Goal: Transaction & Acquisition: Purchase product/service

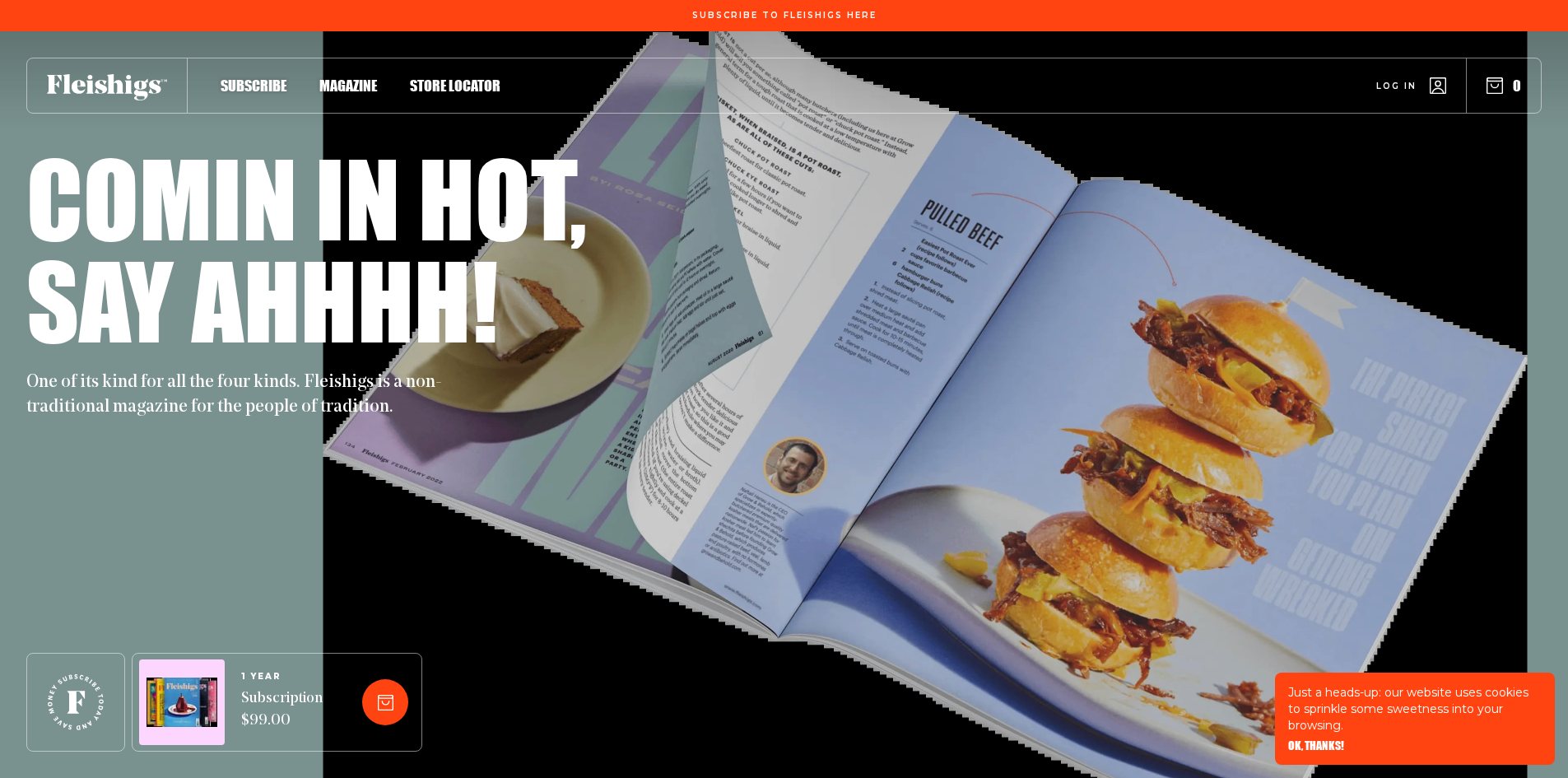
click at [326, 78] on span "Magazine" at bounding box center [348, 68] width 58 height 18
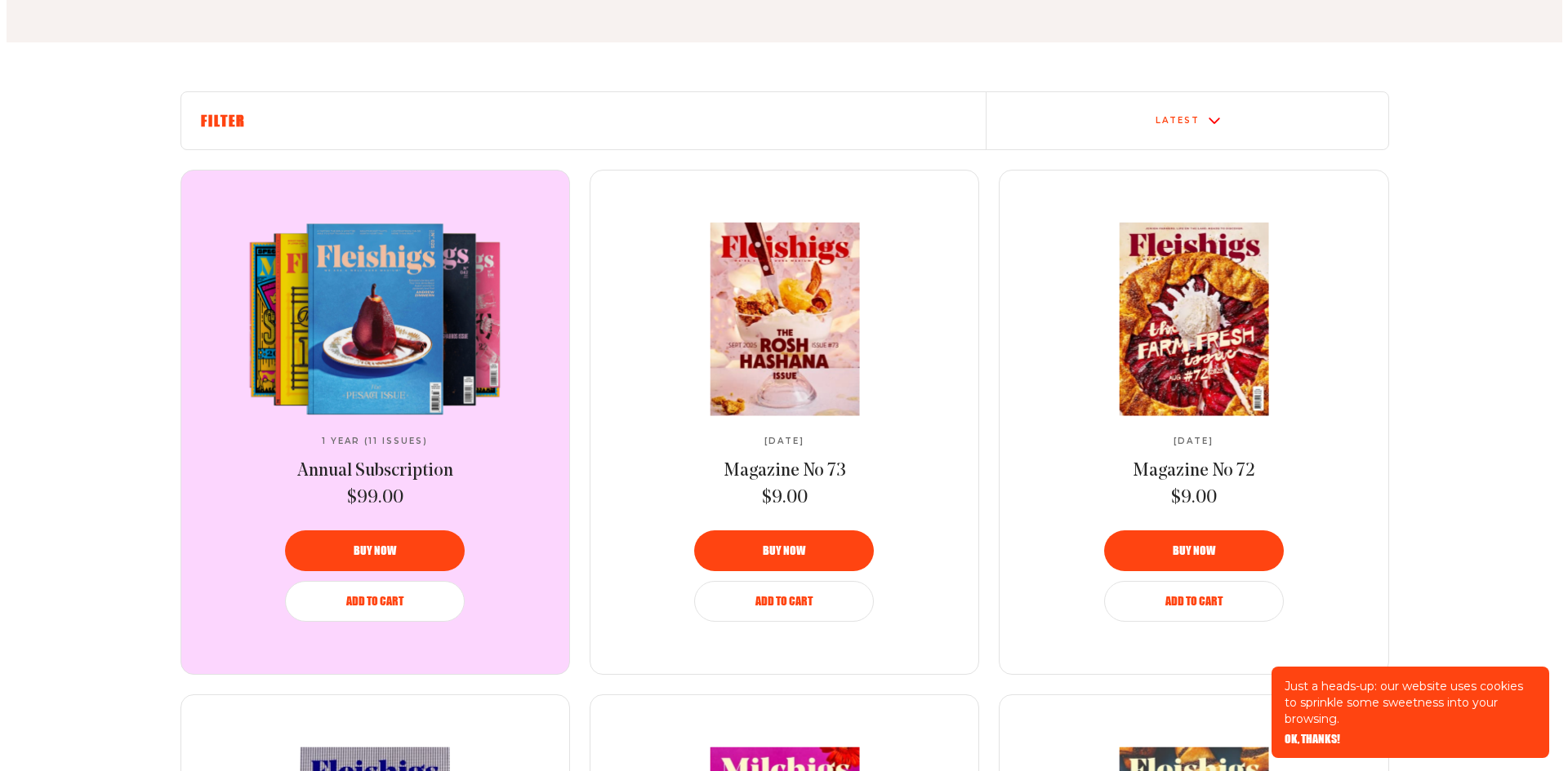
scroll to position [571, 0]
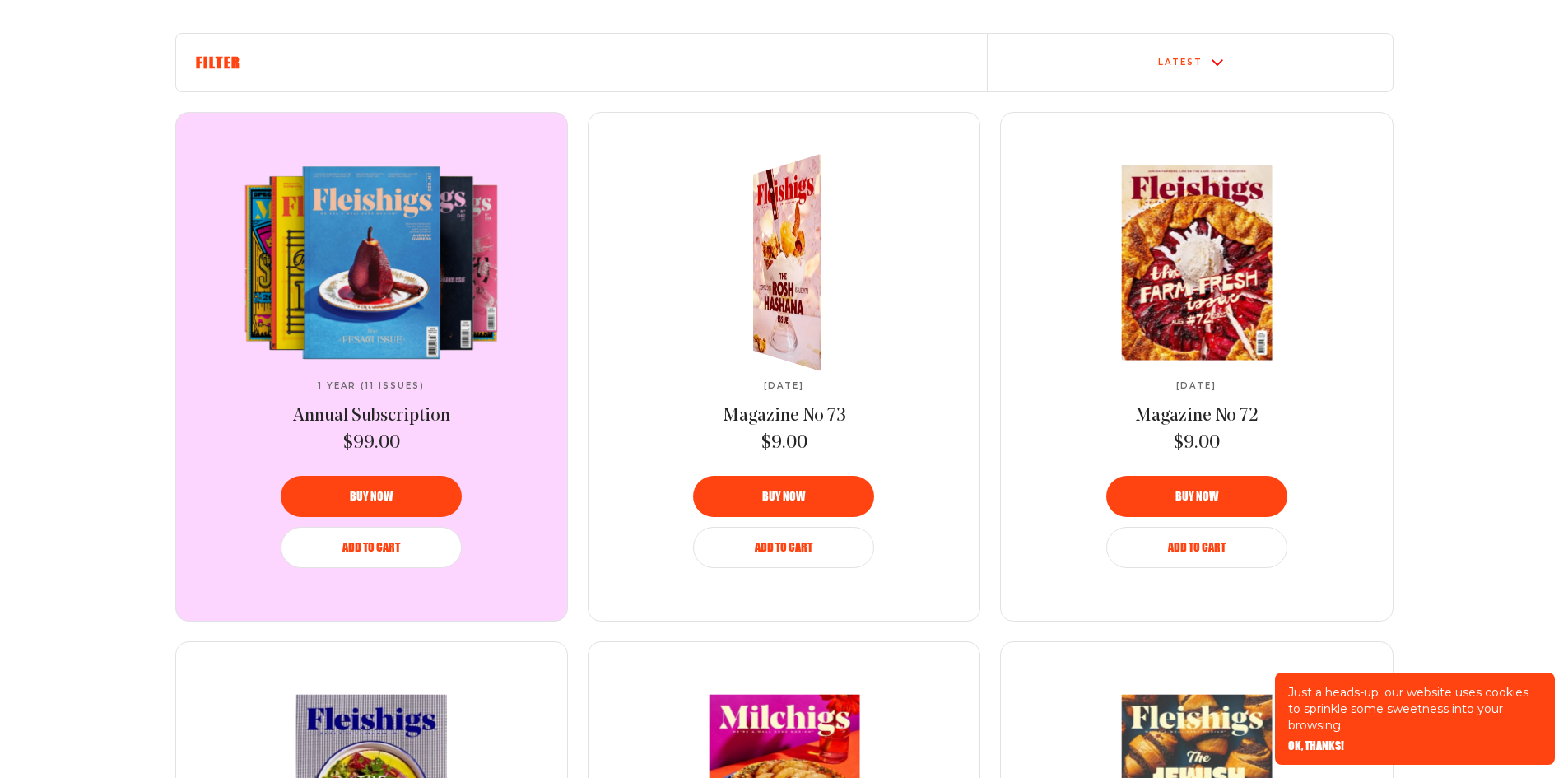
click at [798, 491] on span "Buy now" at bounding box center [784, 485] width 43 height 12
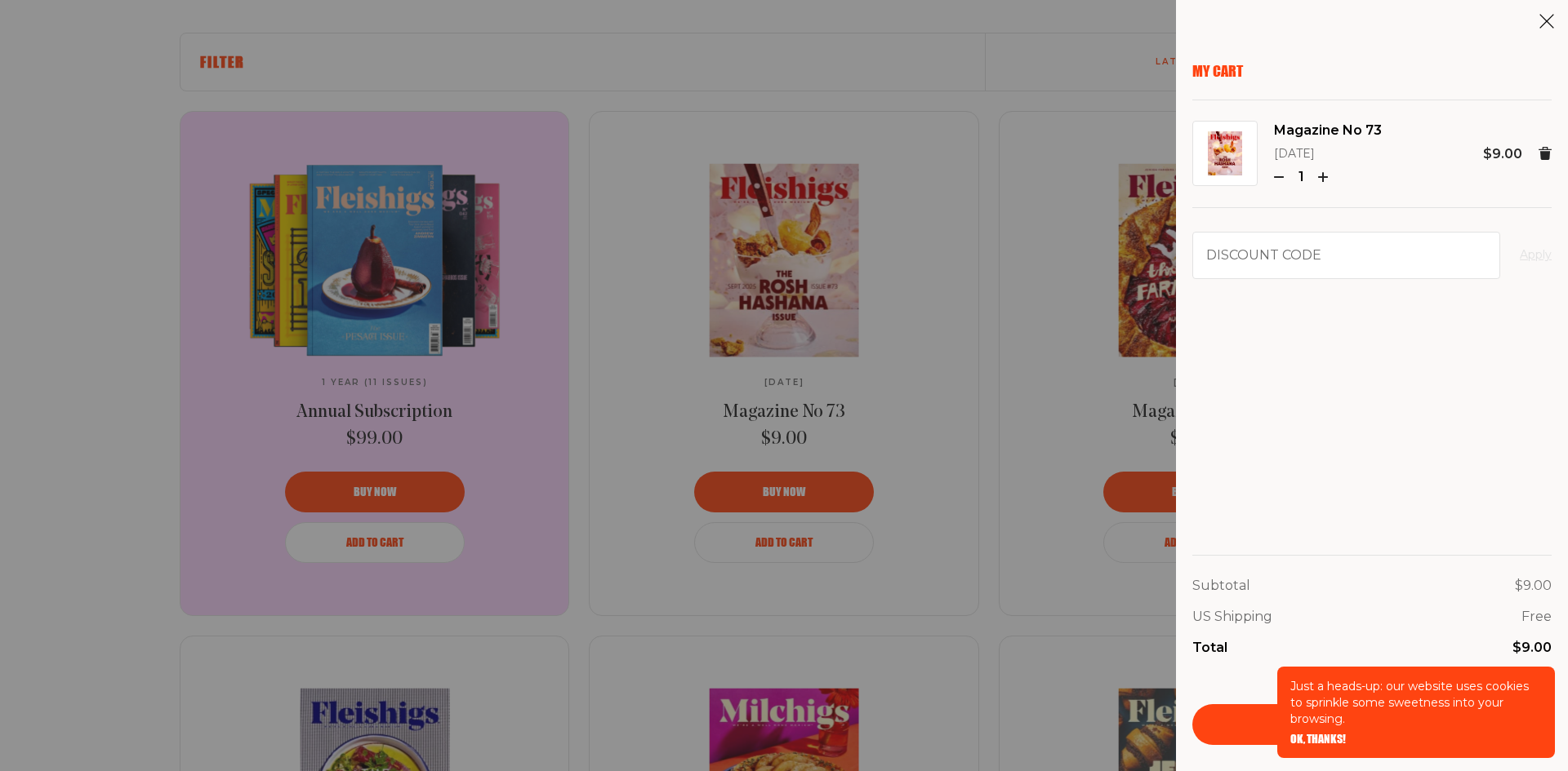
click at [1310, 734] on span "OK, THANKS!" at bounding box center [1318, 728] width 55 height 12
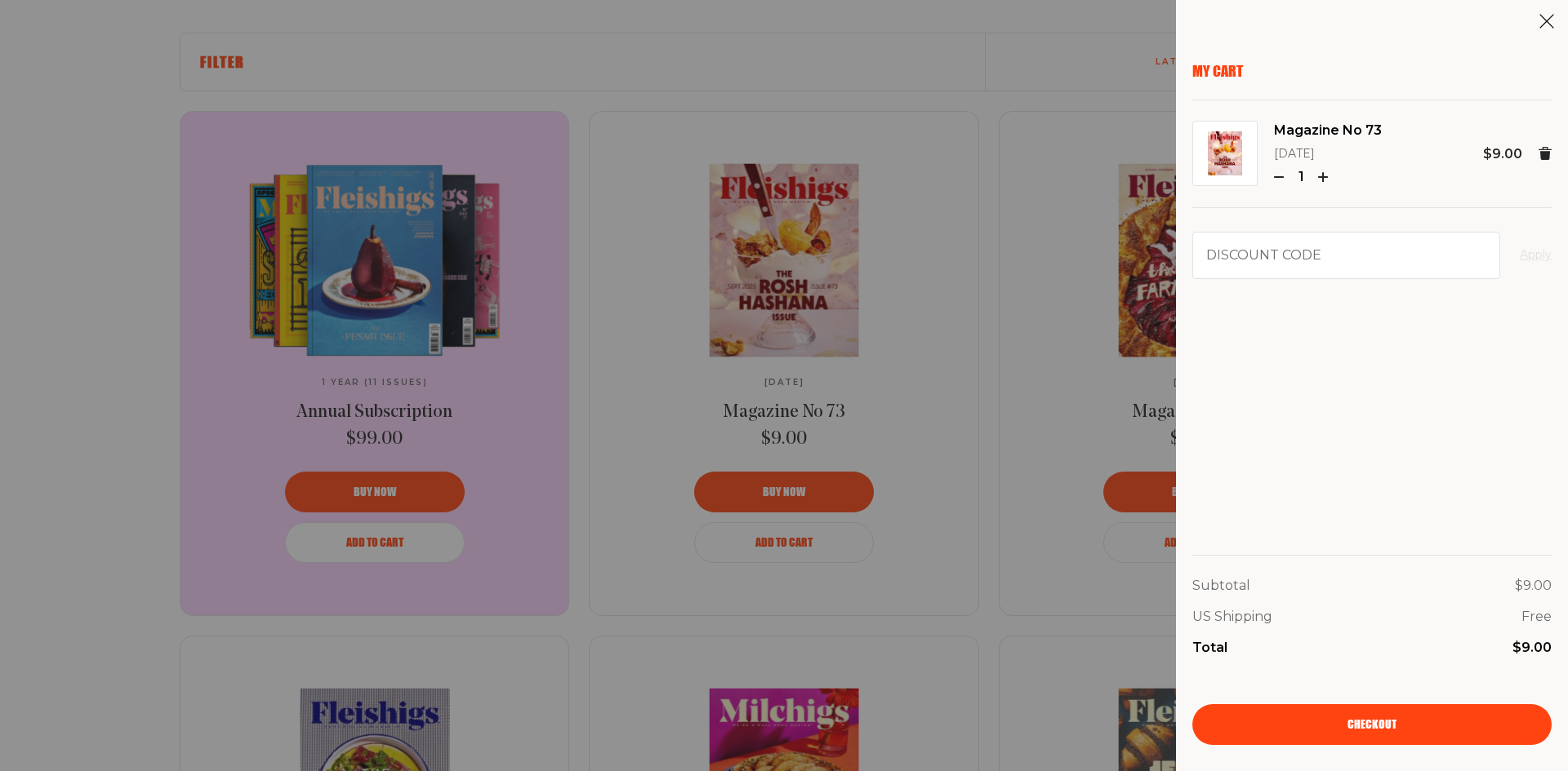
click at [1337, 726] on link "Checkout" at bounding box center [1371, 724] width 359 height 41
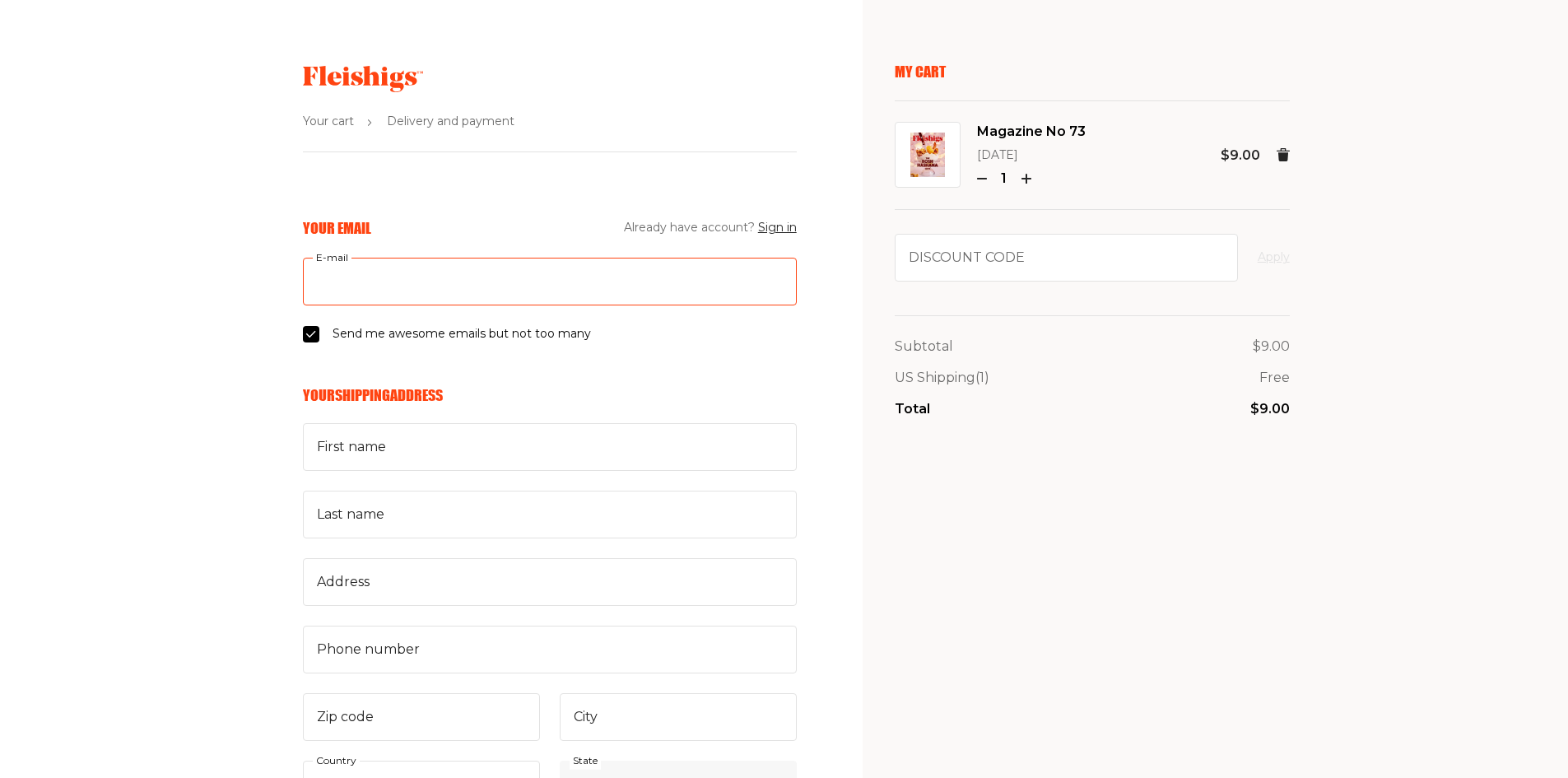
click at [671, 285] on input "E-mail" at bounding box center [550, 282] width 494 height 48
click at [666, 285] on input "E-mail" at bounding box center [550, 282] width 494 height 48
type input "["
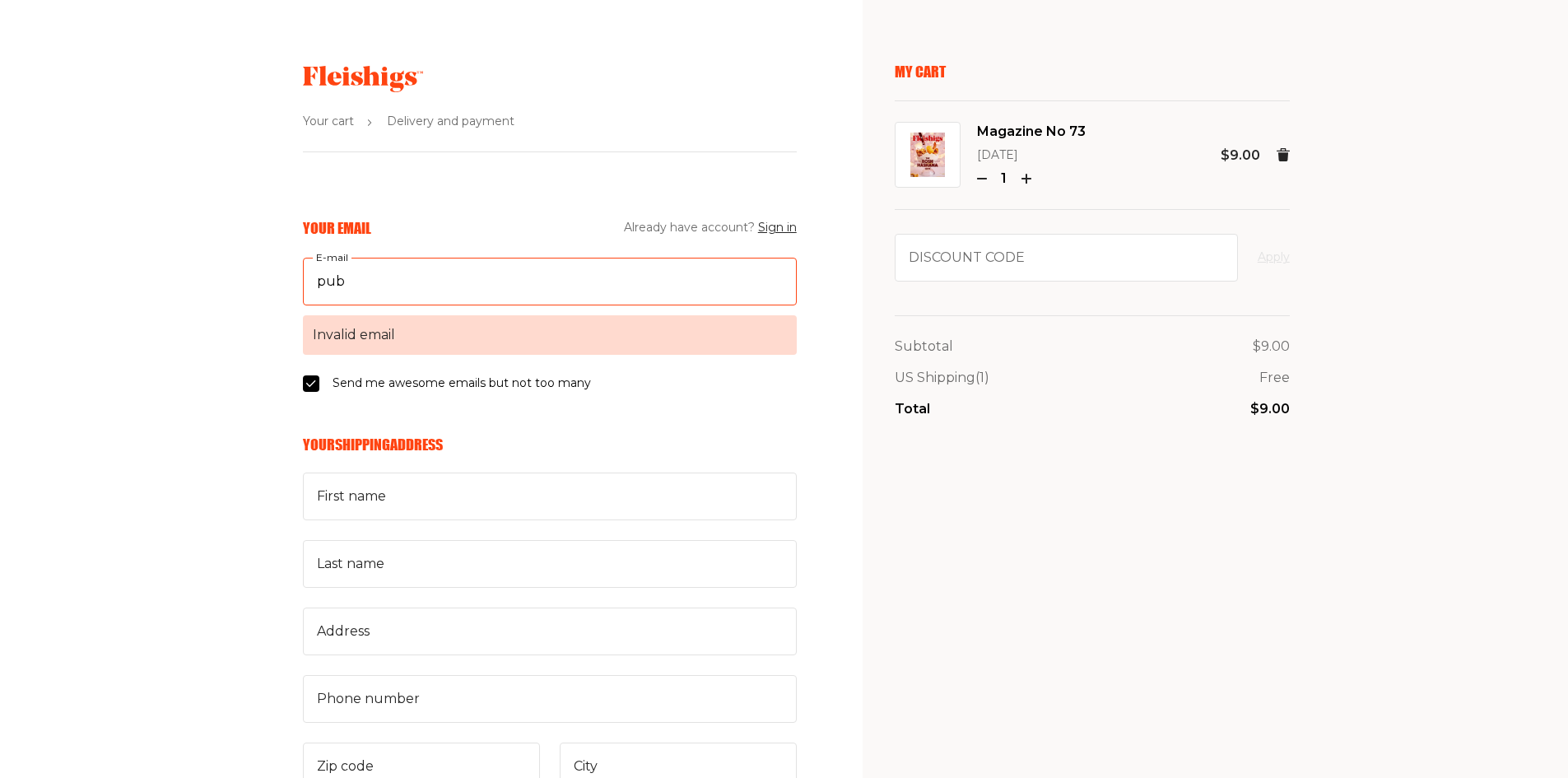
type input "[EMAIL_ADDRESS][DOMAIN_NAME]"
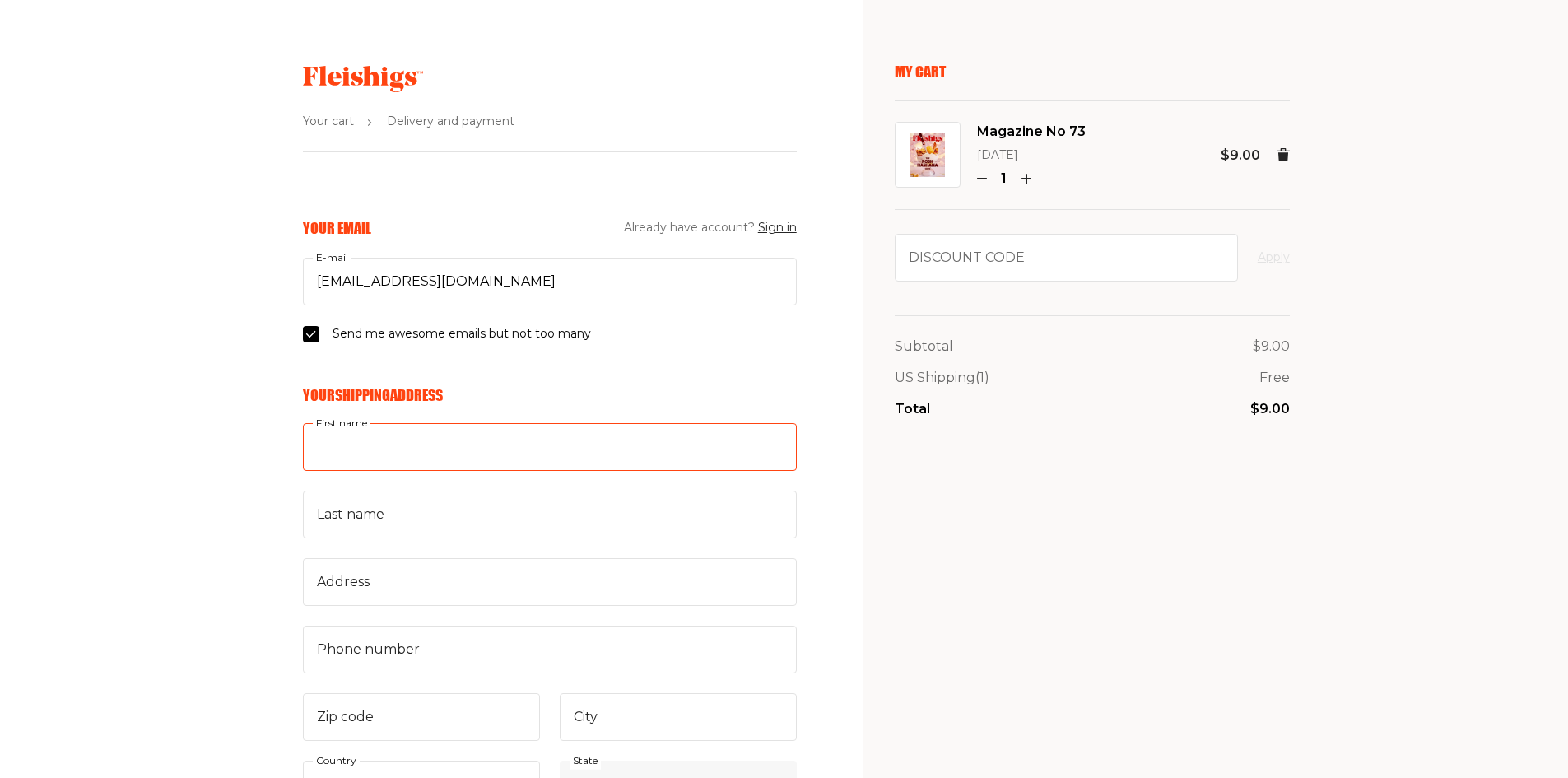
click at [441, 449] on input "First name" at bounding box center [550, 447] width 494 height 48
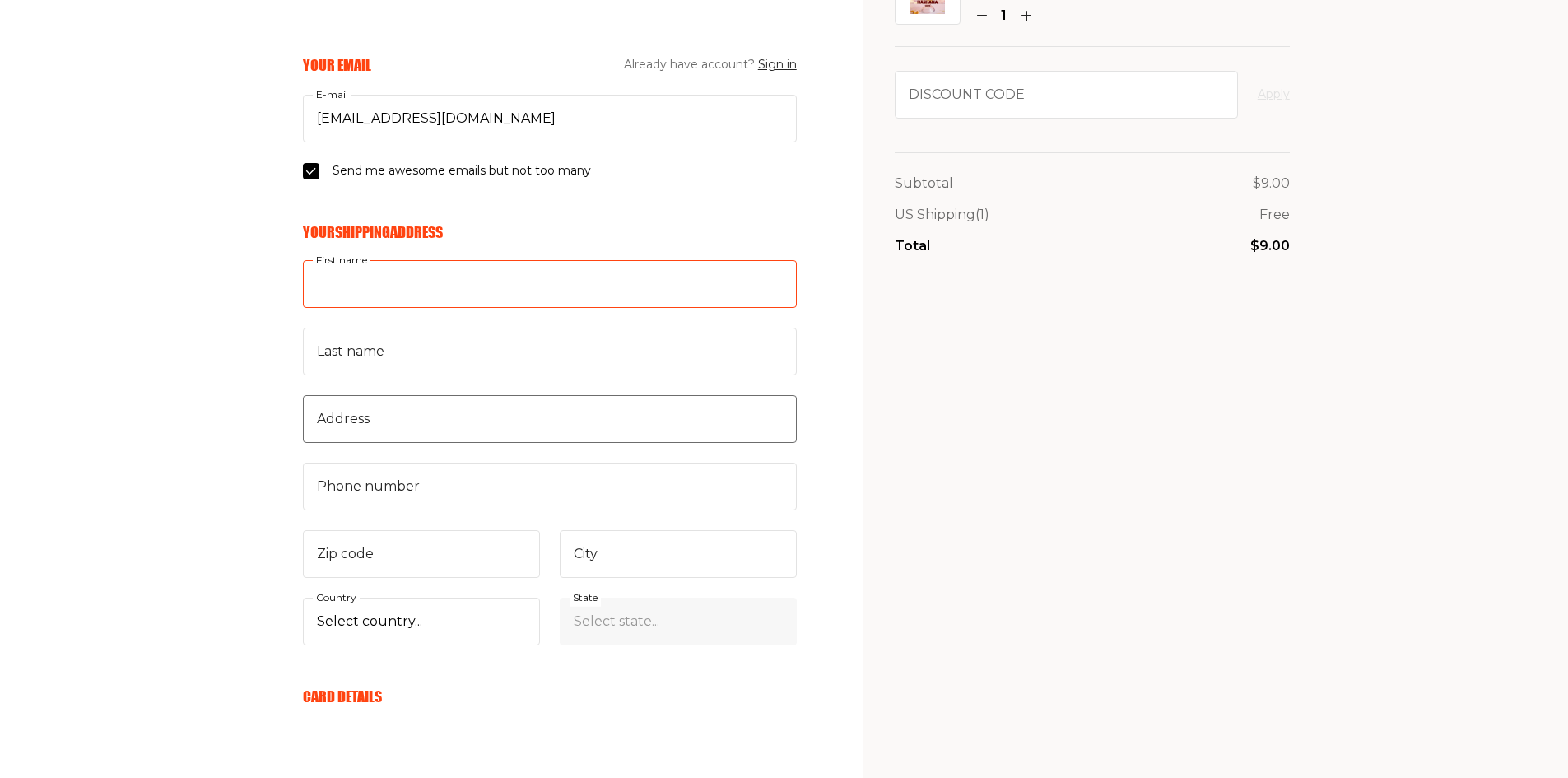
scroll to position [165, 0]
type input "Robert"
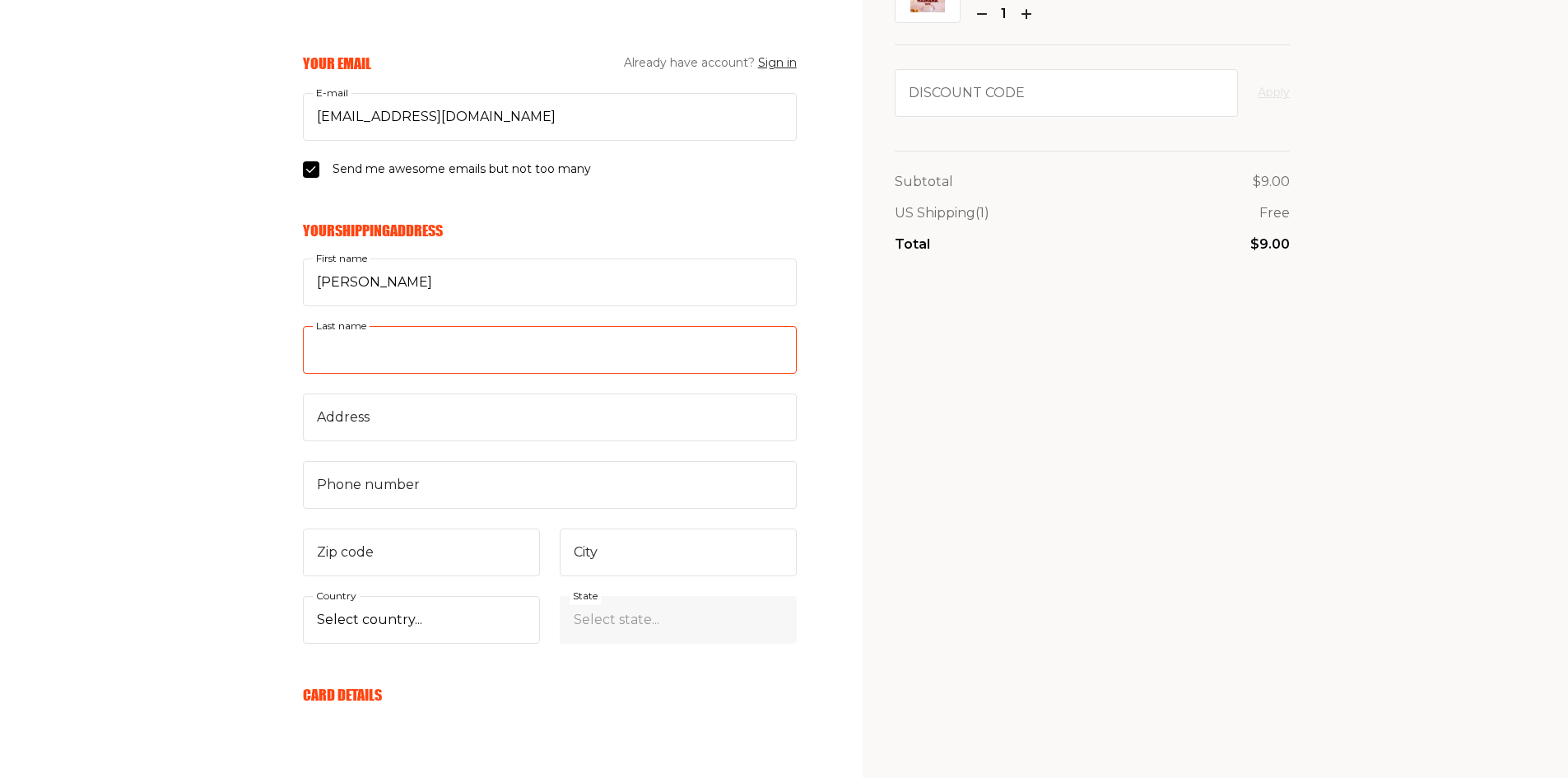
click at [369, 350] on input "Last name" at bounding box center [550, 351] width 494 height 48
click at [369, 355] on input "Last name" at bounding box center [550, 351] width 494 height 48
type input "Roscoe"
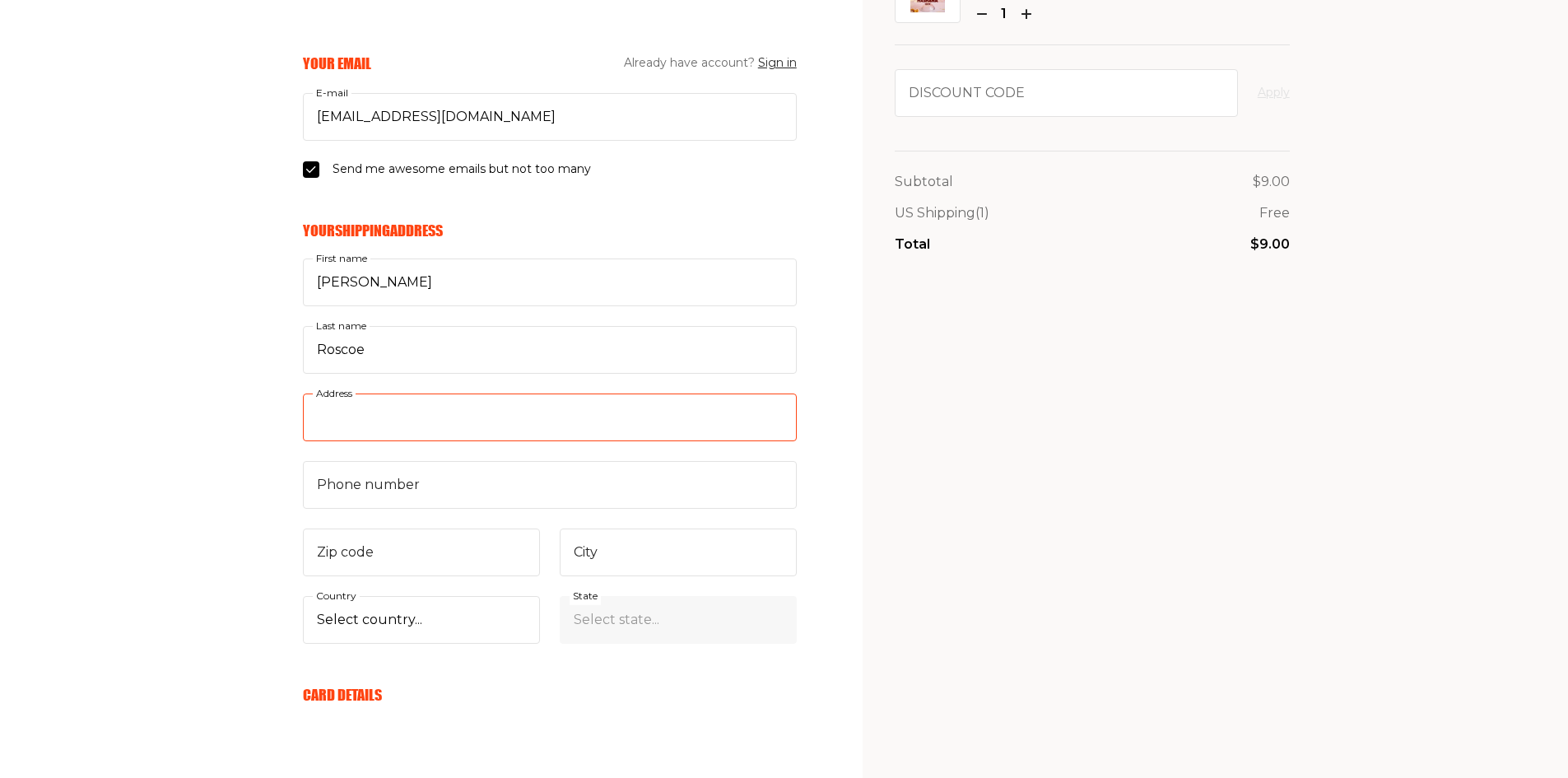
click at [352, 427] on input "Address" at bounding box center [550, 417] width 494 height 48
type input "900 Northrop Road PO Box 5021"
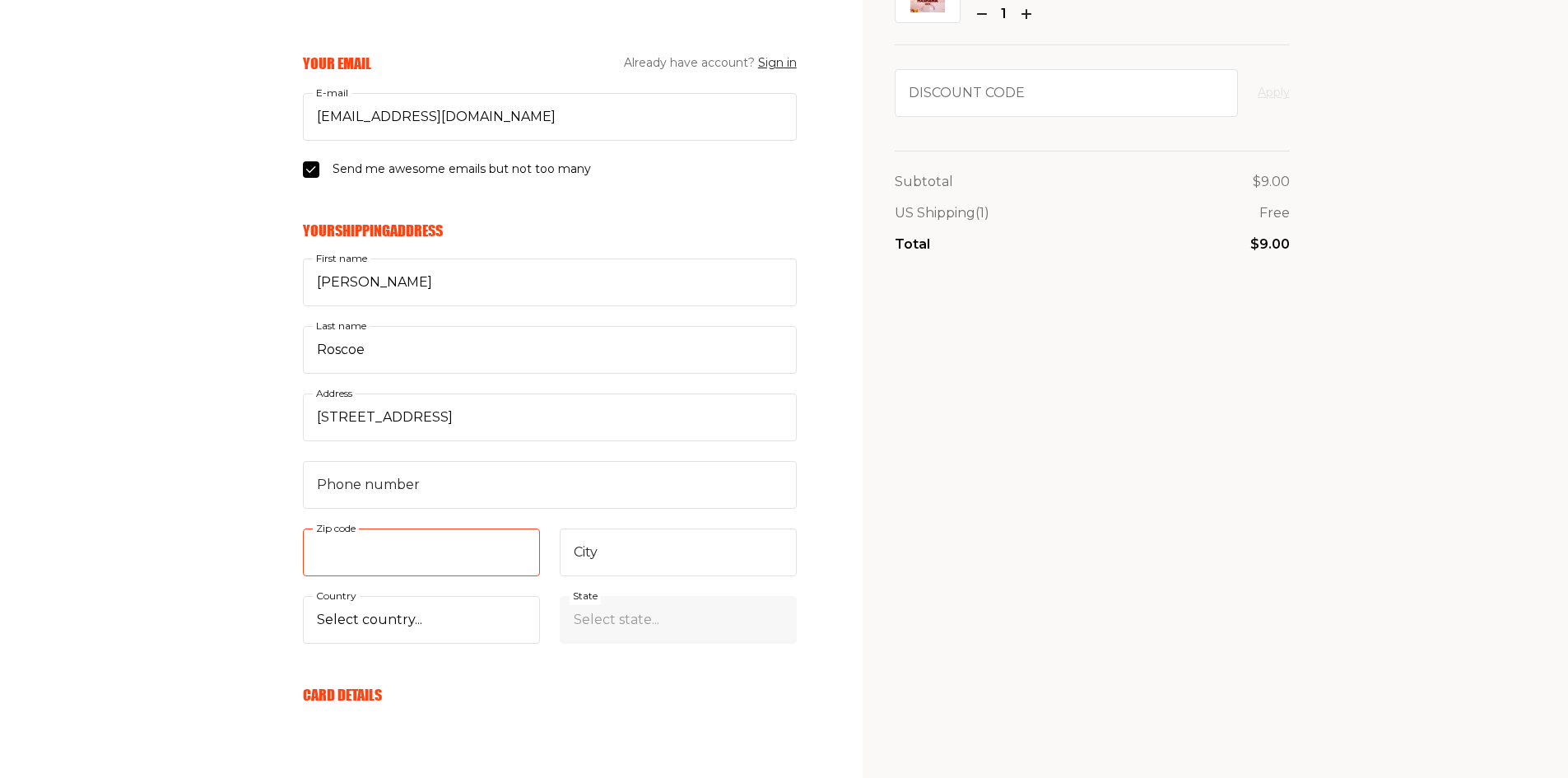
type input "06492"
type input "Wallingford"
select select "US"
select select "Connecticut"
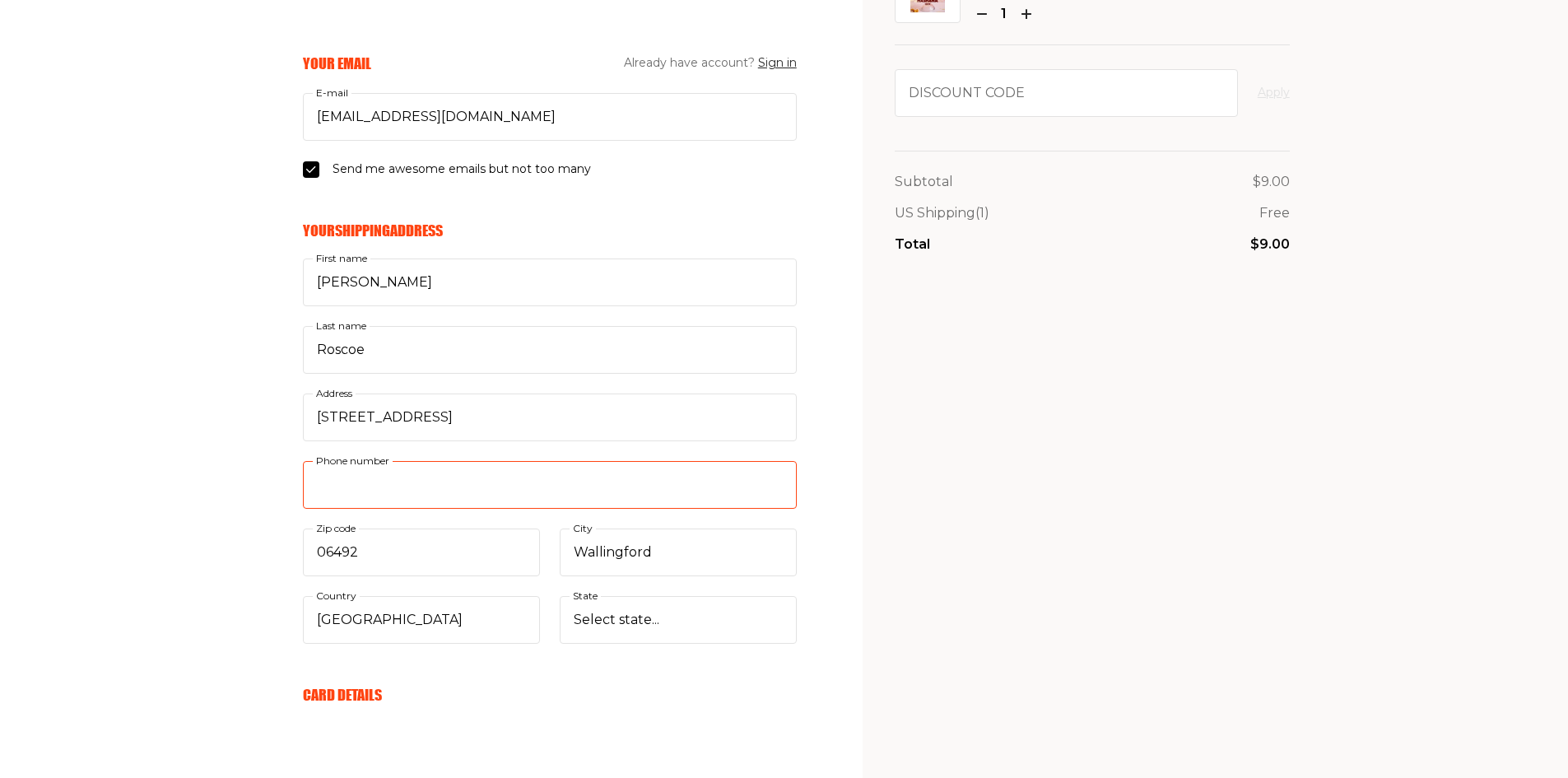
click at [391, 477] on input "Phone number" at bounding box center [550, 485] width 494 height 48
click at [548, 493] on input "Phone number" at bounding box center [550, 485] width 494 height 48
click at [647, 488] on input "Phone number" at bounding box center [550, 485] width 494 height 48
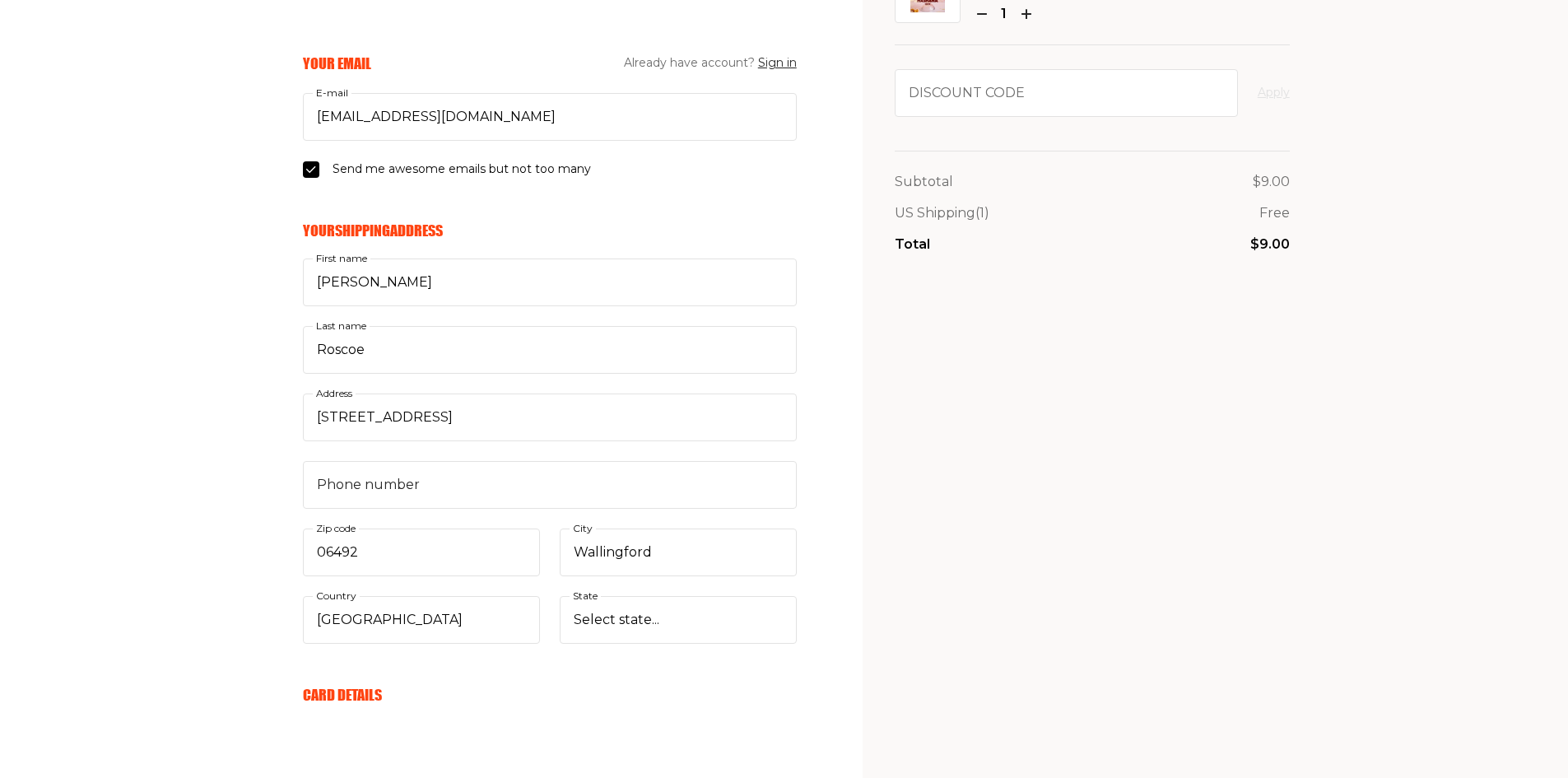
click at [856, 669] on section "Your cart Delivery and payment Your Email Already have account? Sign in pubs@th…" at bounding box center [784, 584] width 1568 height 1499
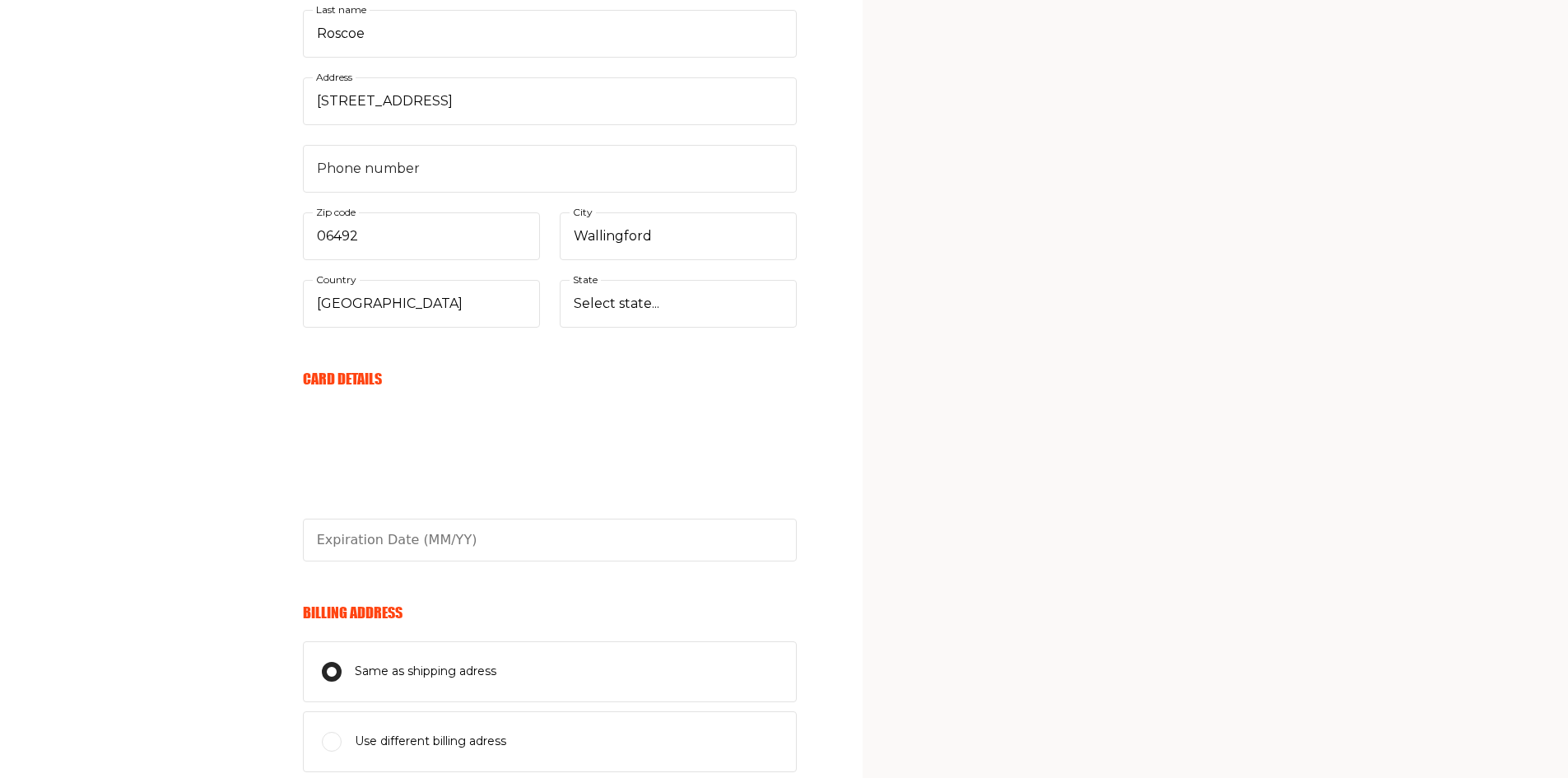
scroll to position [494, 0]
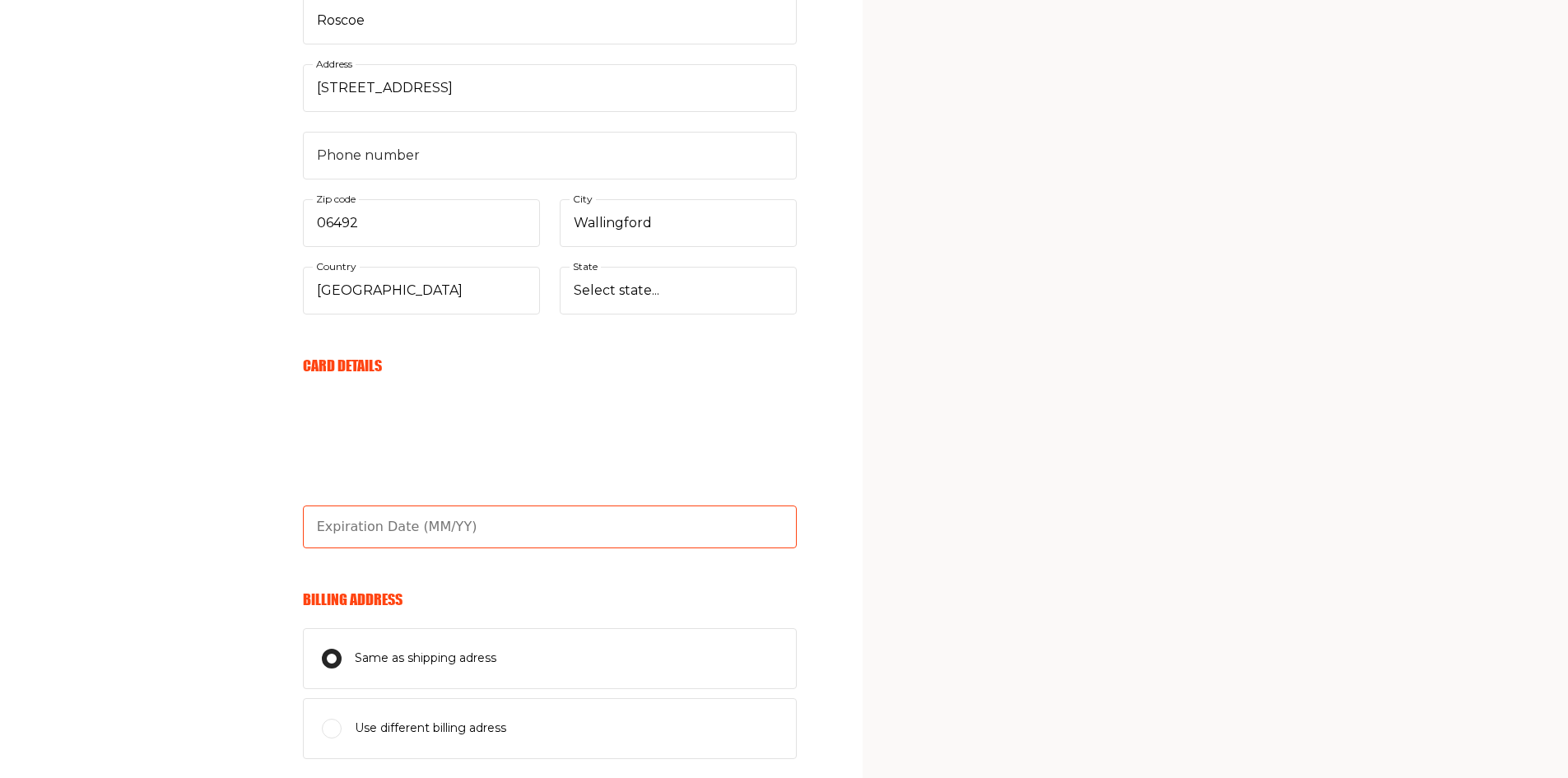
type input "03/27"
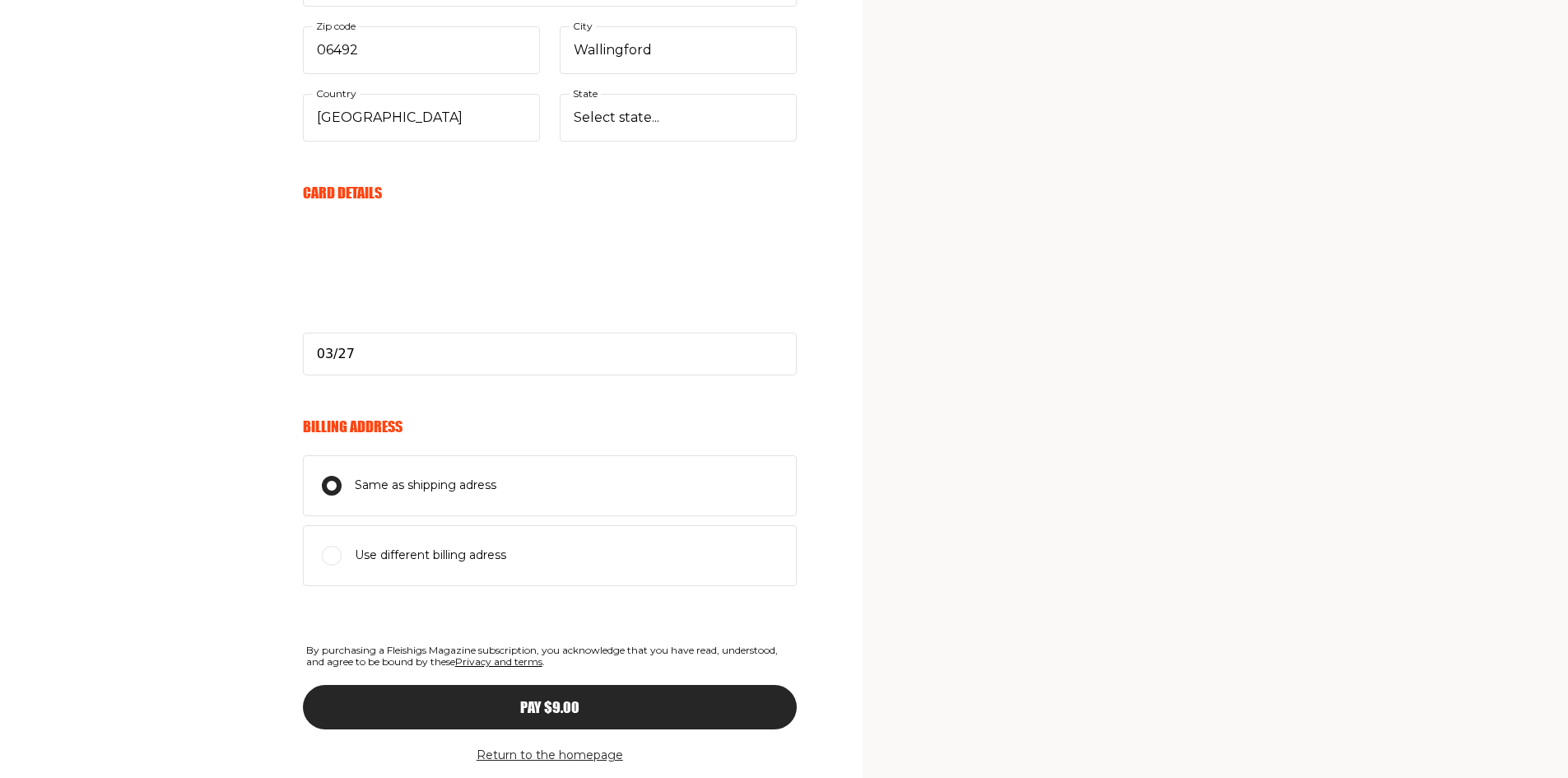
scroll to position [721, 0]
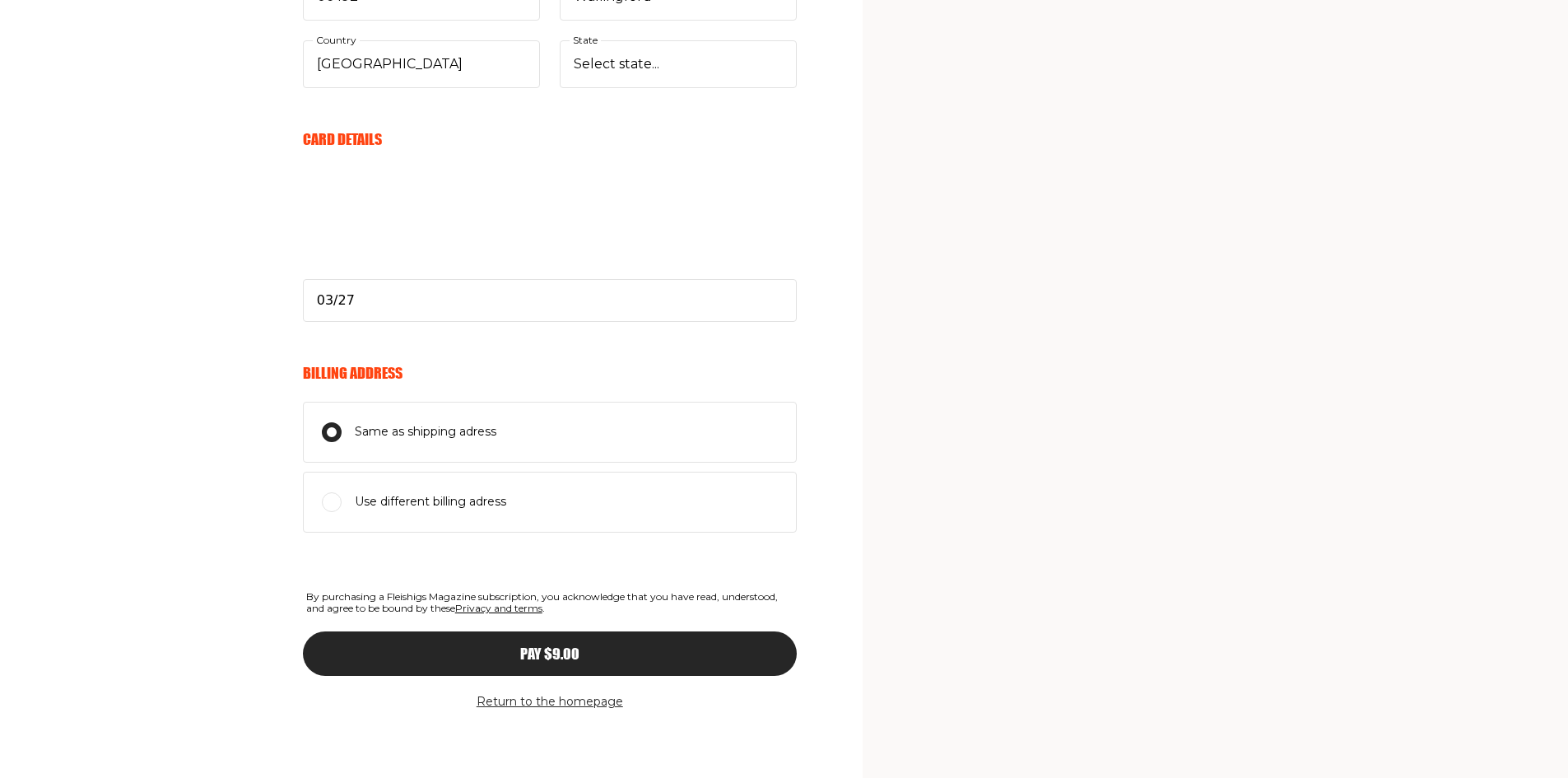
click at [684, 644] on button "Pay $9.00" at bounding box center [550, 654] width 494 height 45
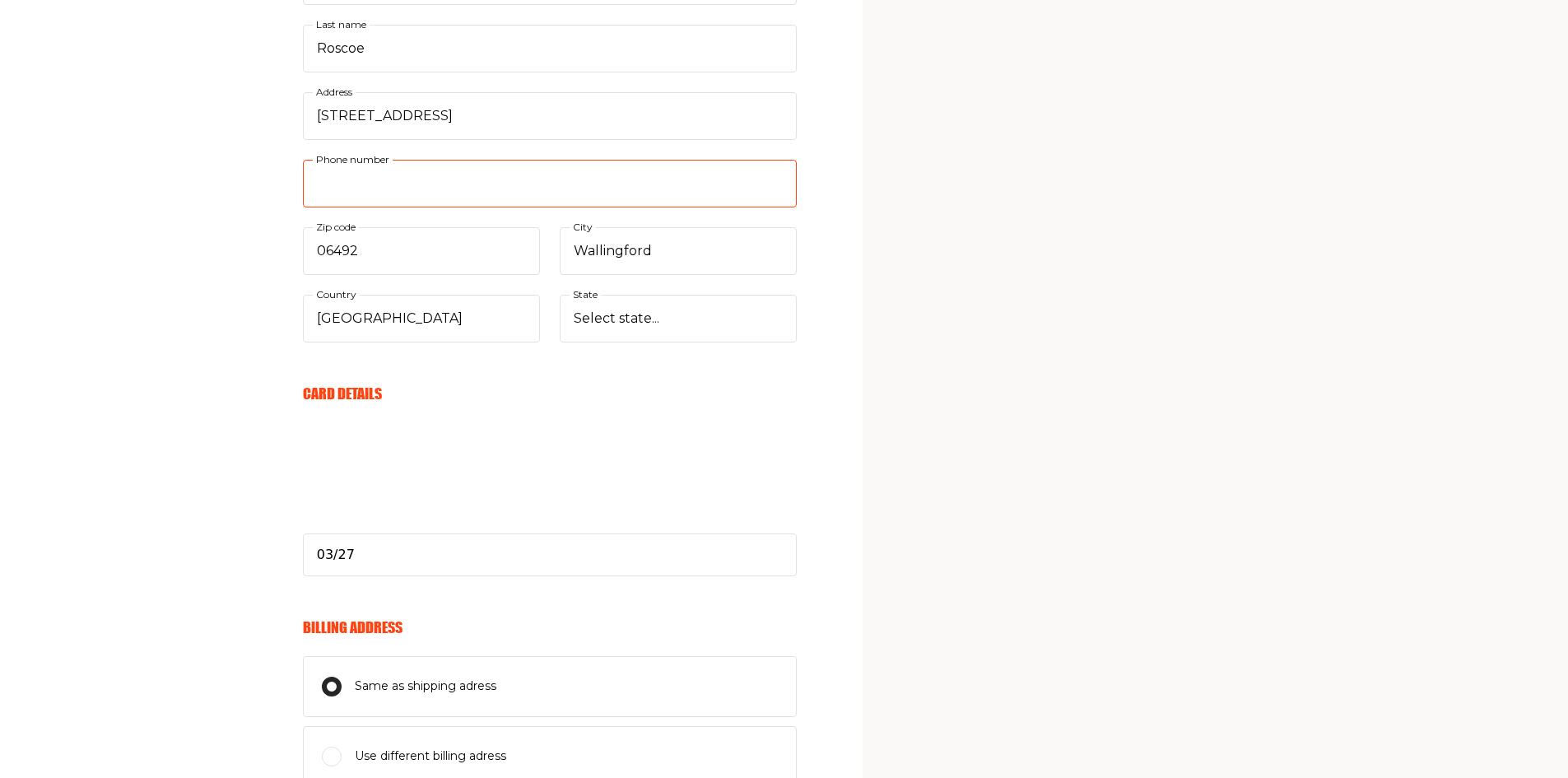
scroll to position [379, 0]
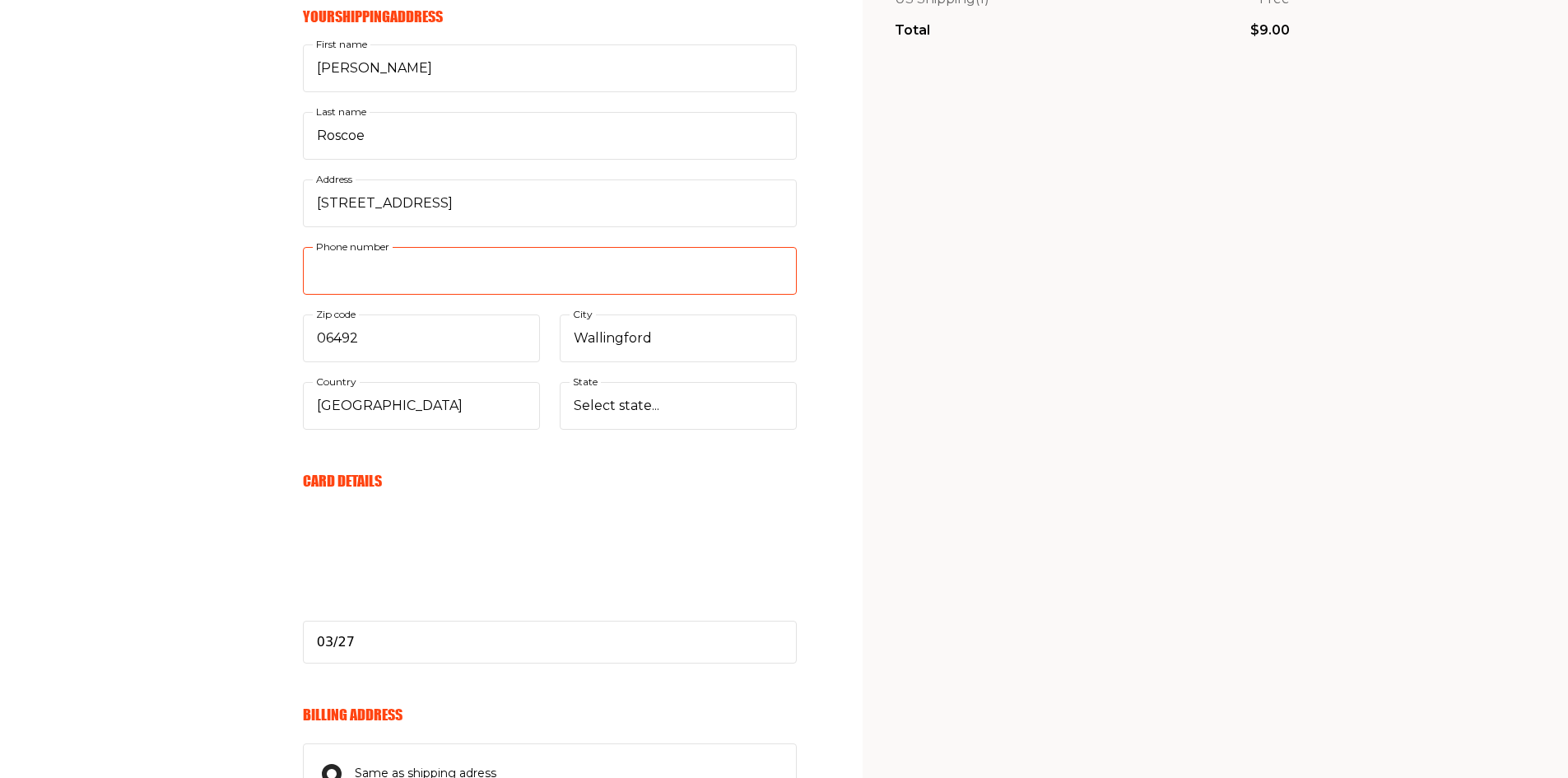
click at [370, 270] on input "Phone number" at bounding box center [550, 271] width 494 height 48
click at [346, 275] on input "Phone number" at bounding box center [550, 271] width 494 height 48
type input "7865776442"
click at [865, 556] on aside "My Cart Magazine No 73 September 2025 1 $9.00 Discount code Apply Subtotal $9.0…" at bounding box center [1215, 371] width 706 height 1499
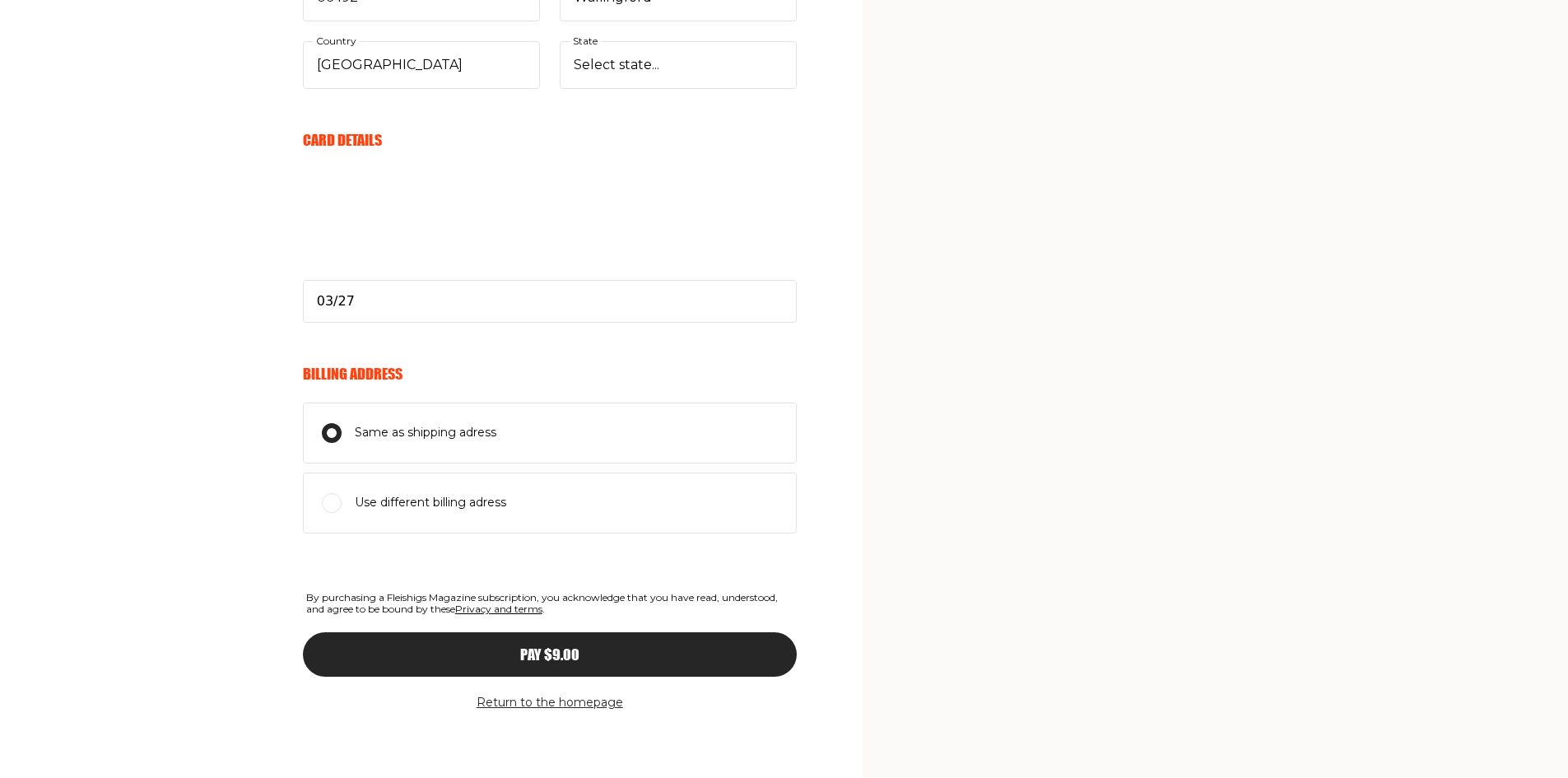
scroll to position [721, 0]
click at [689, 642] on button "Pay $9.00" at bounding box center [550, 654] width 494 height 45
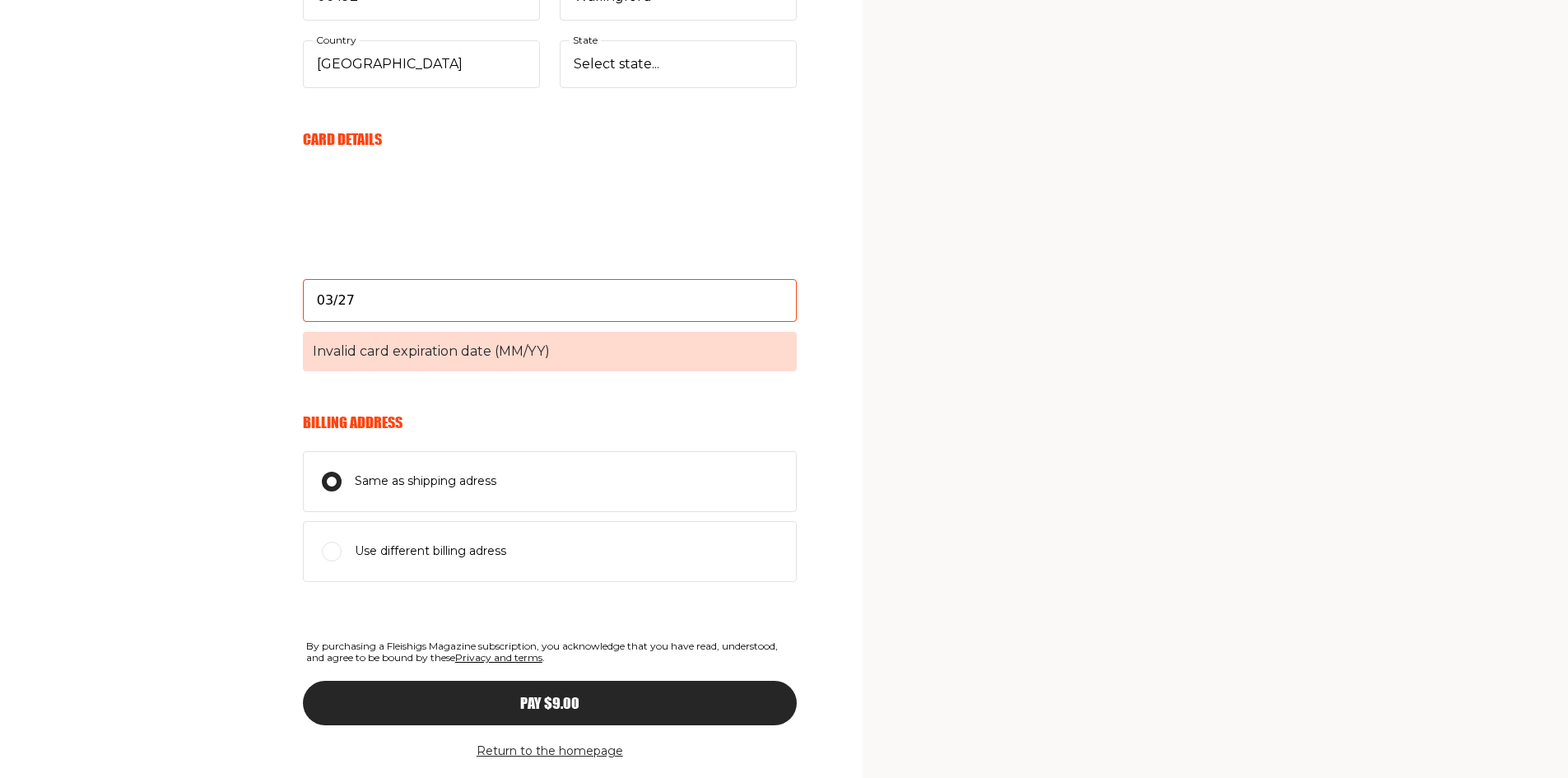
click at [531, 389] on form "Your Email Already have account? Sign in pubs@thatsgreatnews.com E-mail Send me…" at bounding box center [550, 163] width 494 height 1330
drag, startPoint x: 372, startPoint y: 313, endPoint x: 345, endPoint y: 308, distance: 27.5
click at [372, 313] on input "03/27" at bounding box center [550, 301] width 494 height 43
click at [315, 304] on input "03/27" at bounding box center [550, 301] width 494 height 43
click at [363, 299] on input "03/27" at bounding box center [550, 301] width 494 height 43
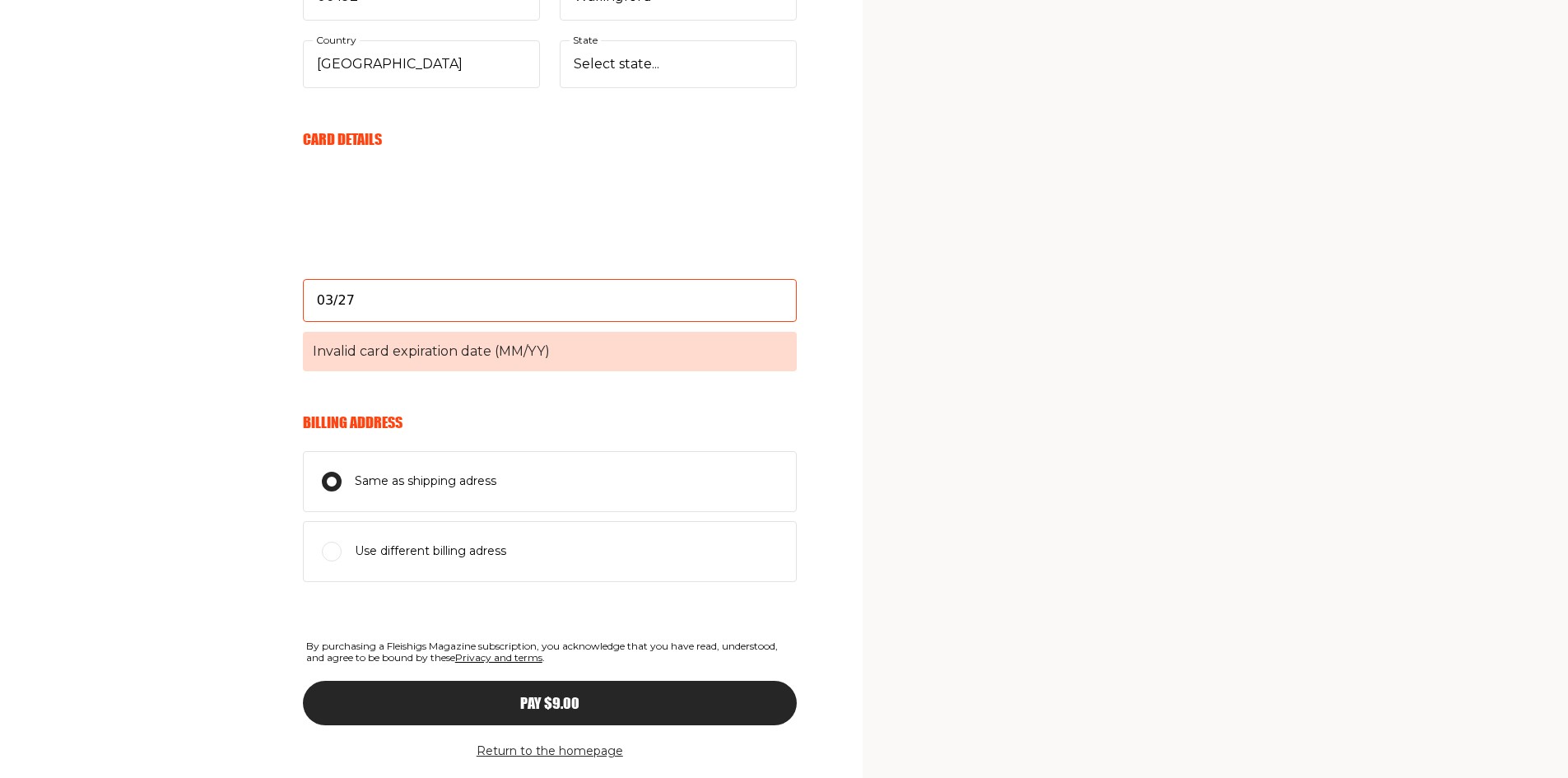
click at [744, 413] on h6 "Billing Address" at bounding box center [550, 422] width 494 height 18
click at [322, 306] on input "03/27" at bounding box center [550, 301] width 494 height 43
click at [322, 303] on input "327" at bounding box center [550, 301] width 494 height 43
type input "3"
type input "03/27"
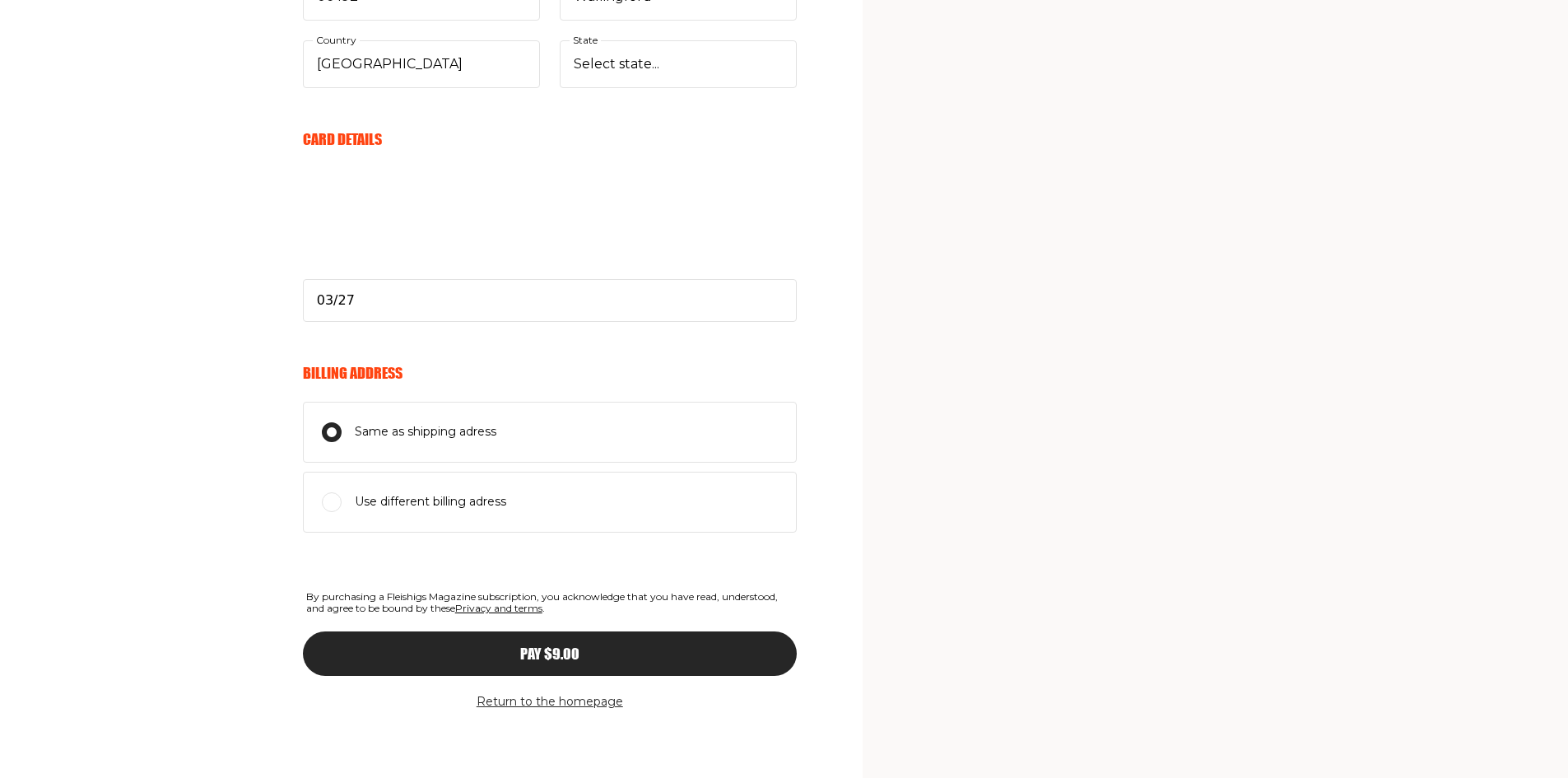
click at [705, 358] on form "Your Email Already have account? Sign in pubs@thatsgreatnews.com E-mail Send me…" at bounding box center [550, 138] width 494 height 1281
click at [675, 654] on div "Pay $9.00" at bounding box center [550, 654] width 428 height 15
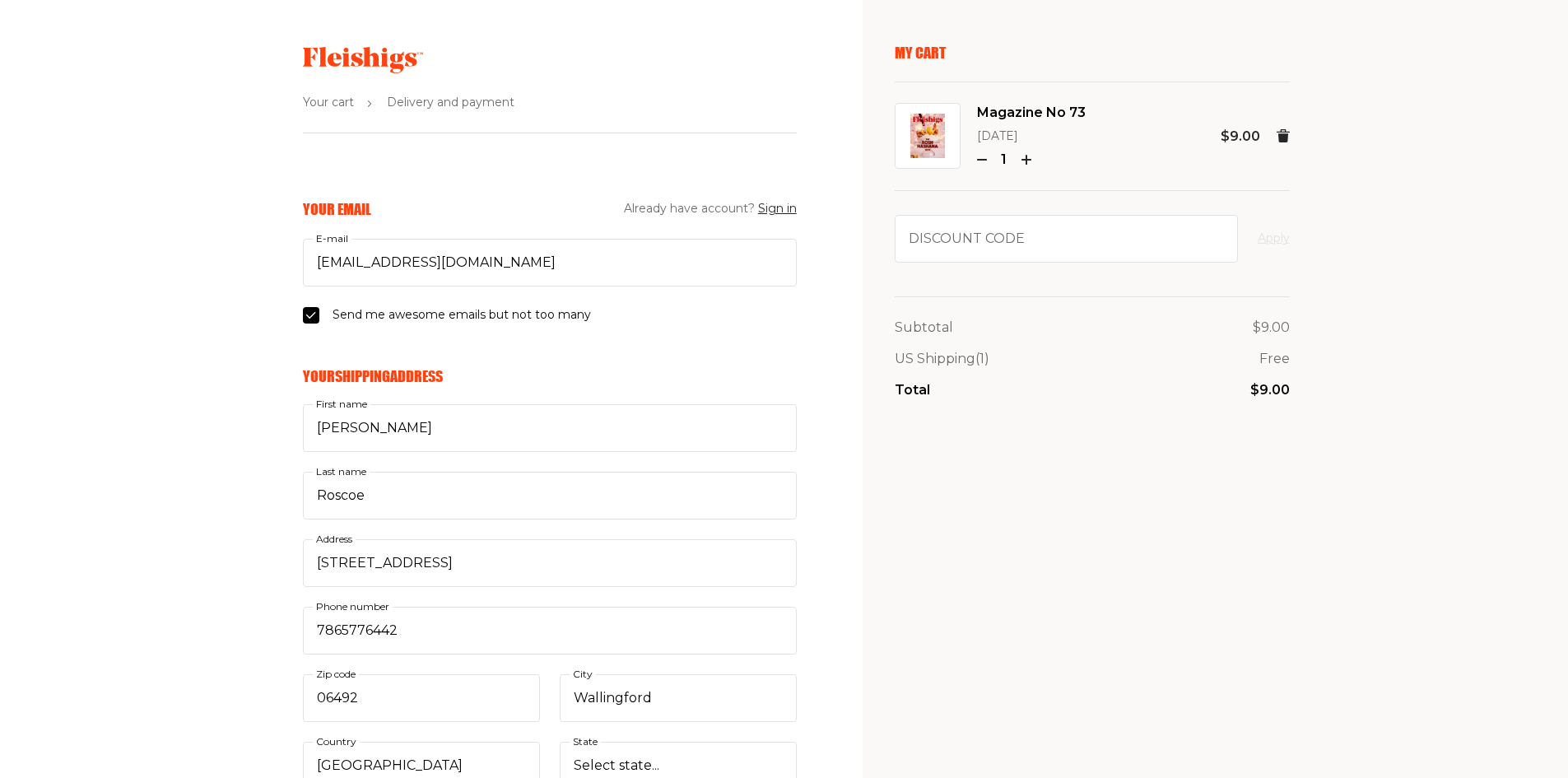
scroll to position [0, 0]
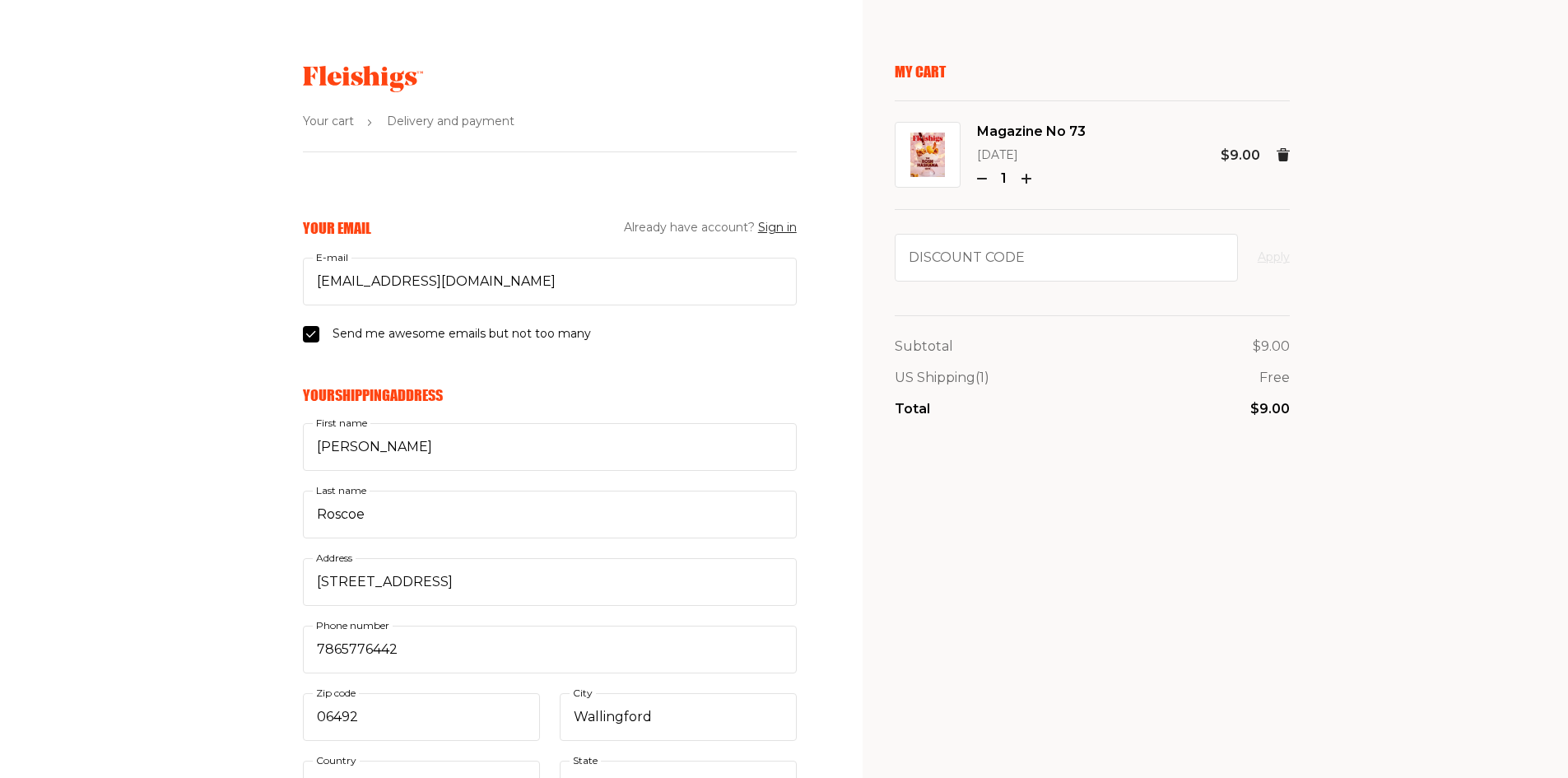
drag, startPoint x: 977, startPoint y: 131, endPoint x: 1075, endPoint y: 149, distance: 99.6
click at [1075, 149] on div "Magazine No 73 September 2025 1" at bounding box center [1031, 155] width 109 height 69
copy div "Magazine No 73 September 2025"
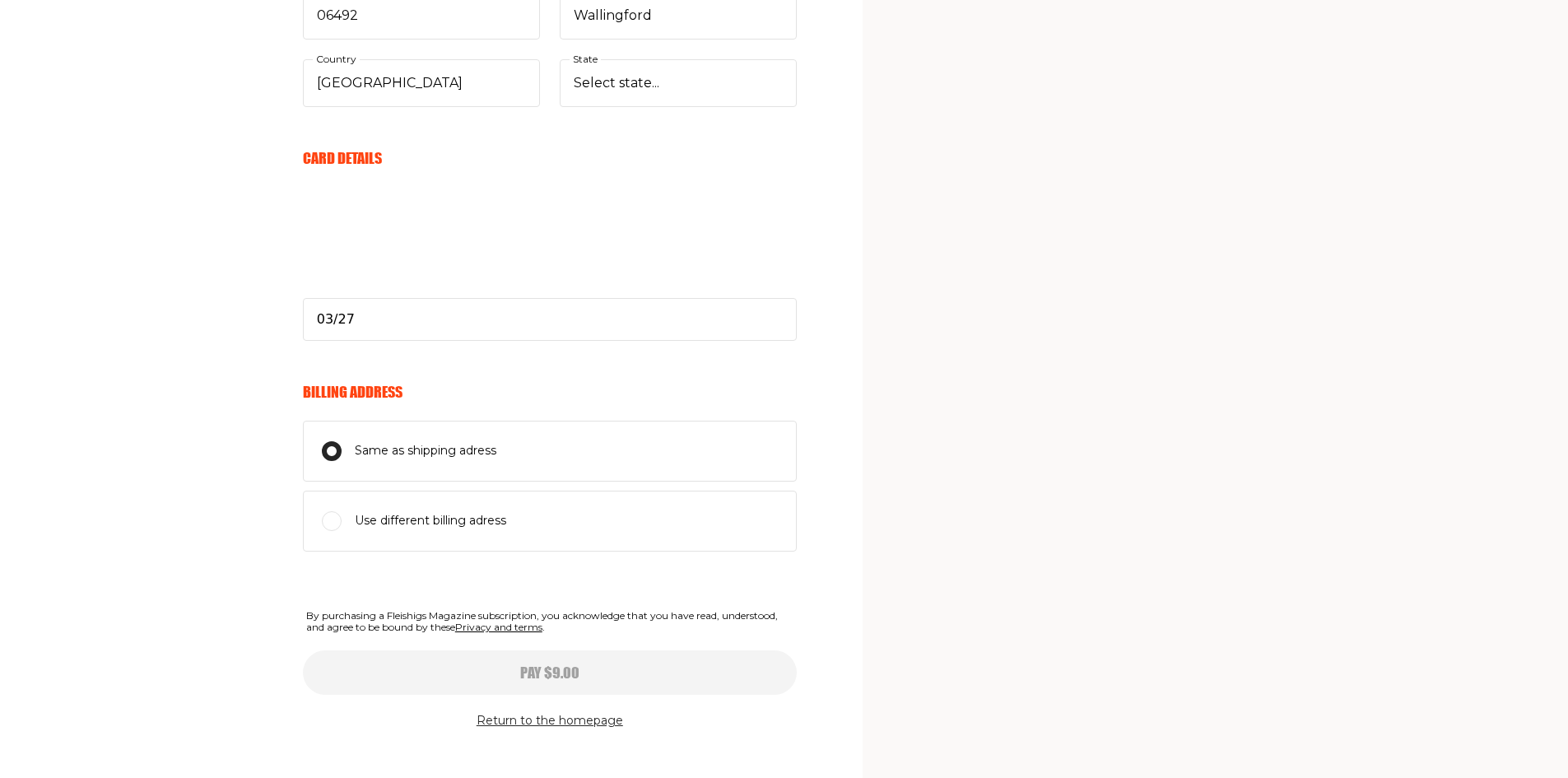
scroll to position [721, 0]
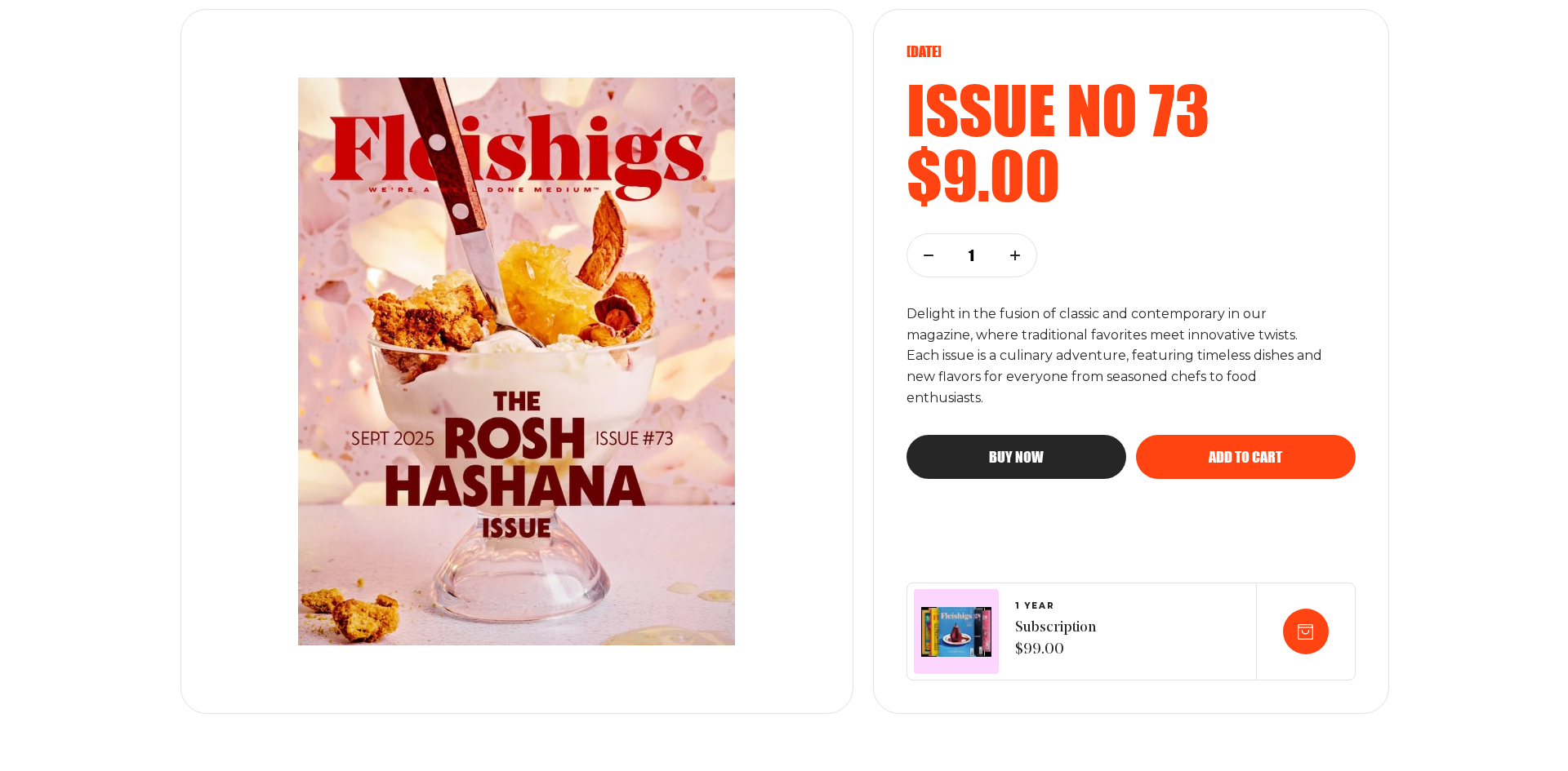
scroll to position [163, 0]
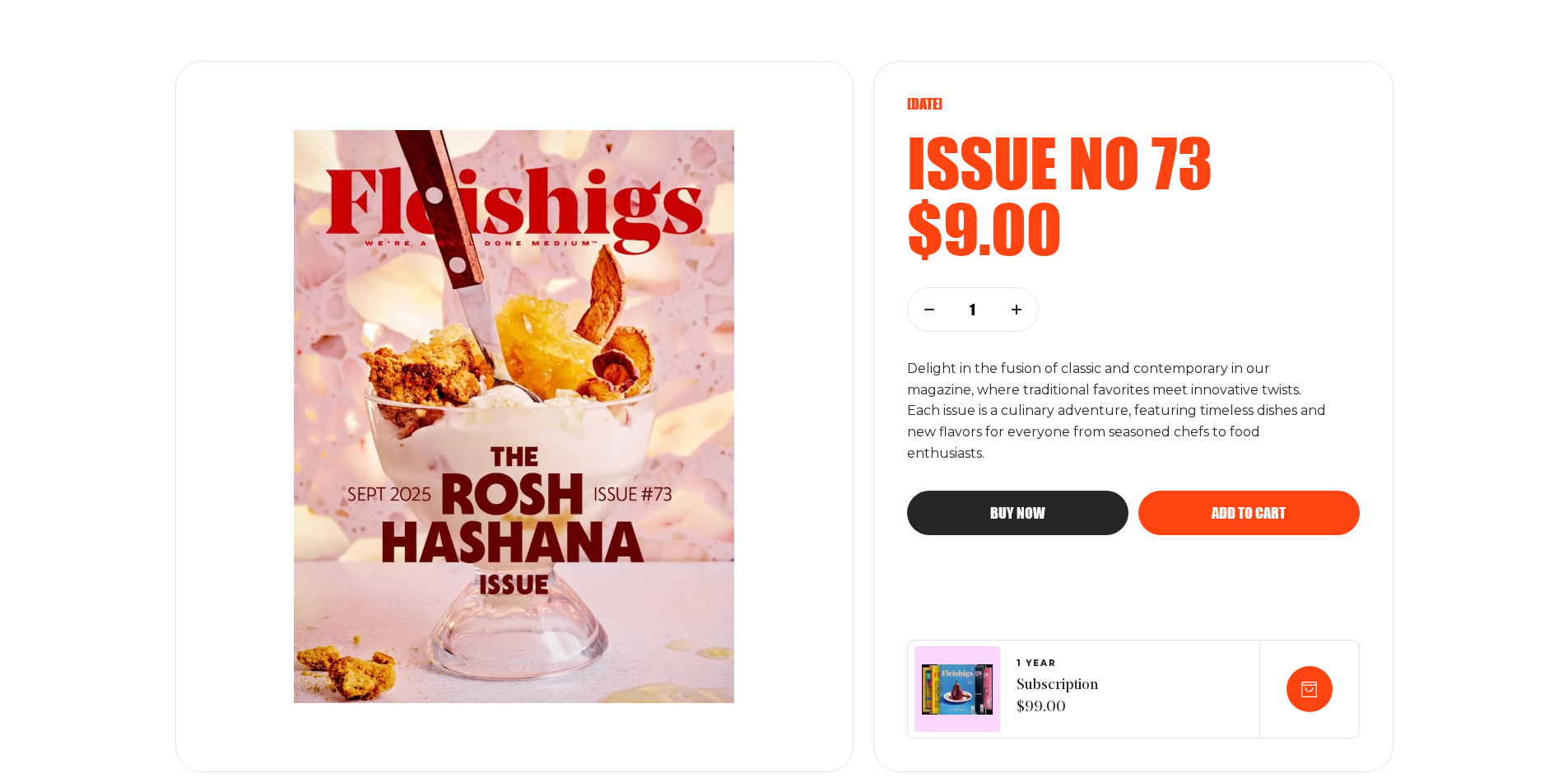
click at [1104, 517] on button "Buy now" at bounding box center [1018, 513] width 222 height 45
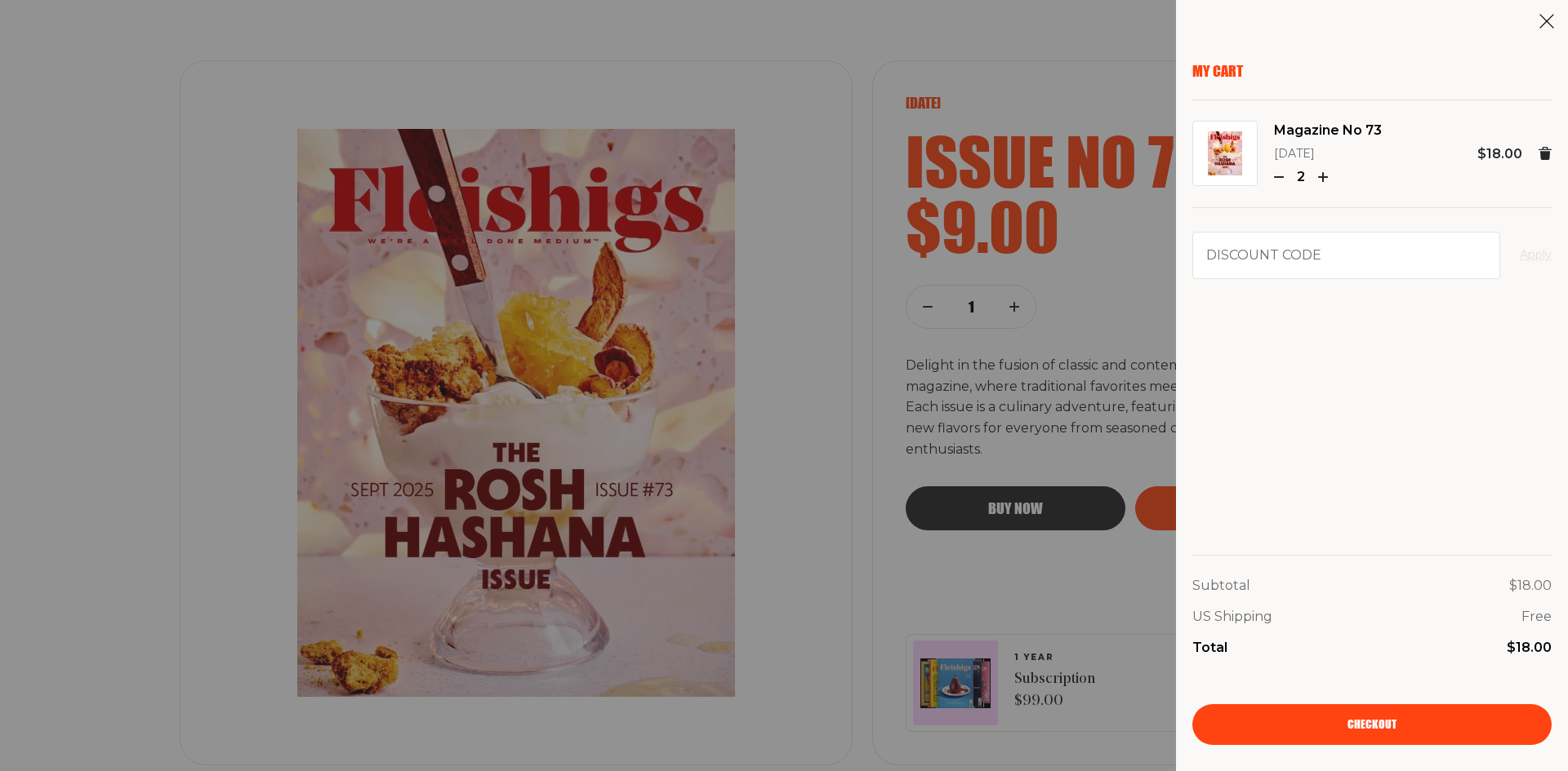
click at [1277, 179] on icon "button" at bounding box center [1279, 177] width 10 height 10
click at [1357, 720] on span "Checkout" at bounding box center [1371, 714] width 49 height 12
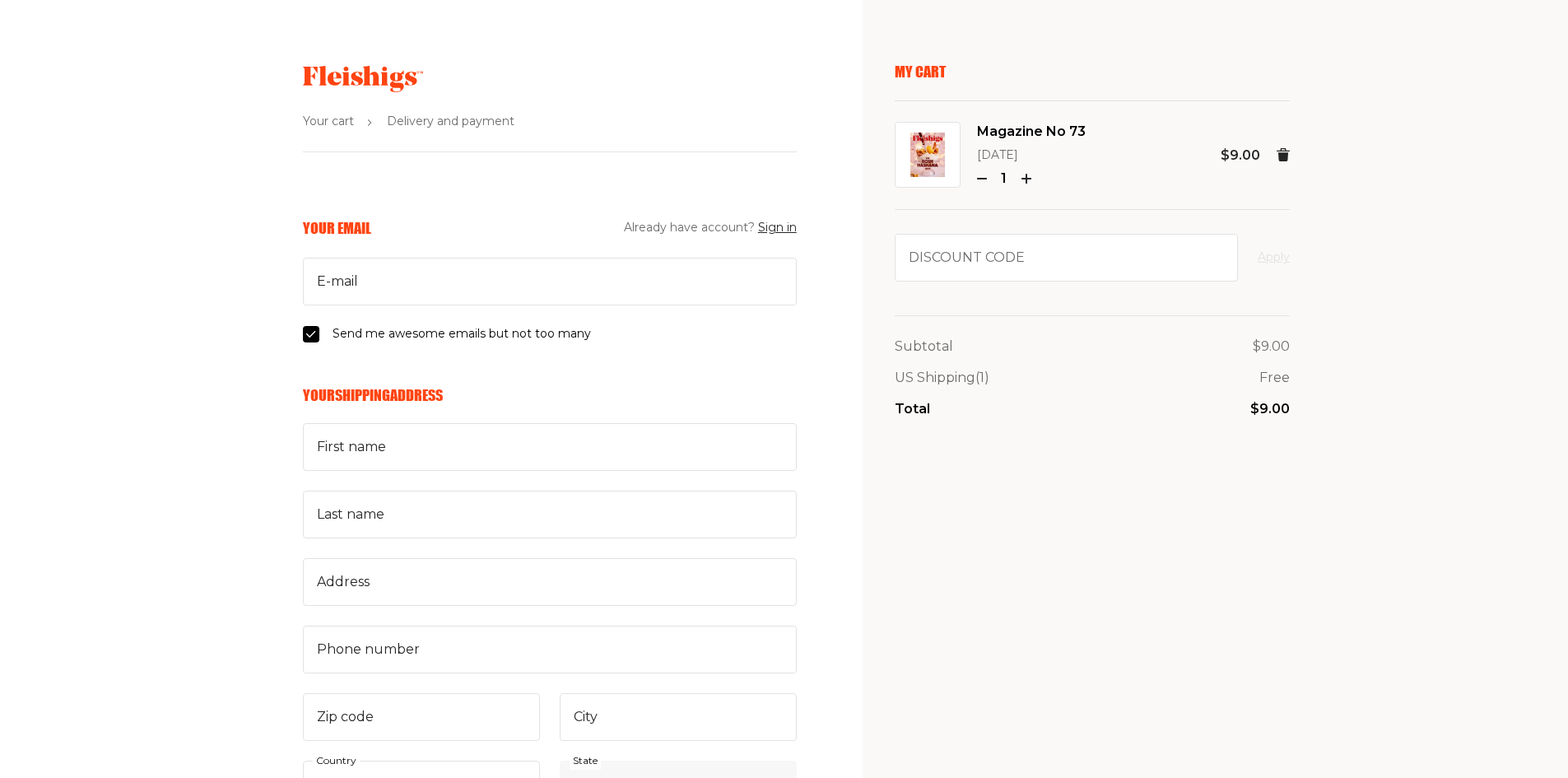
click at [1282, 154] on use at bounding box center [1283, 154] width 13 height 13
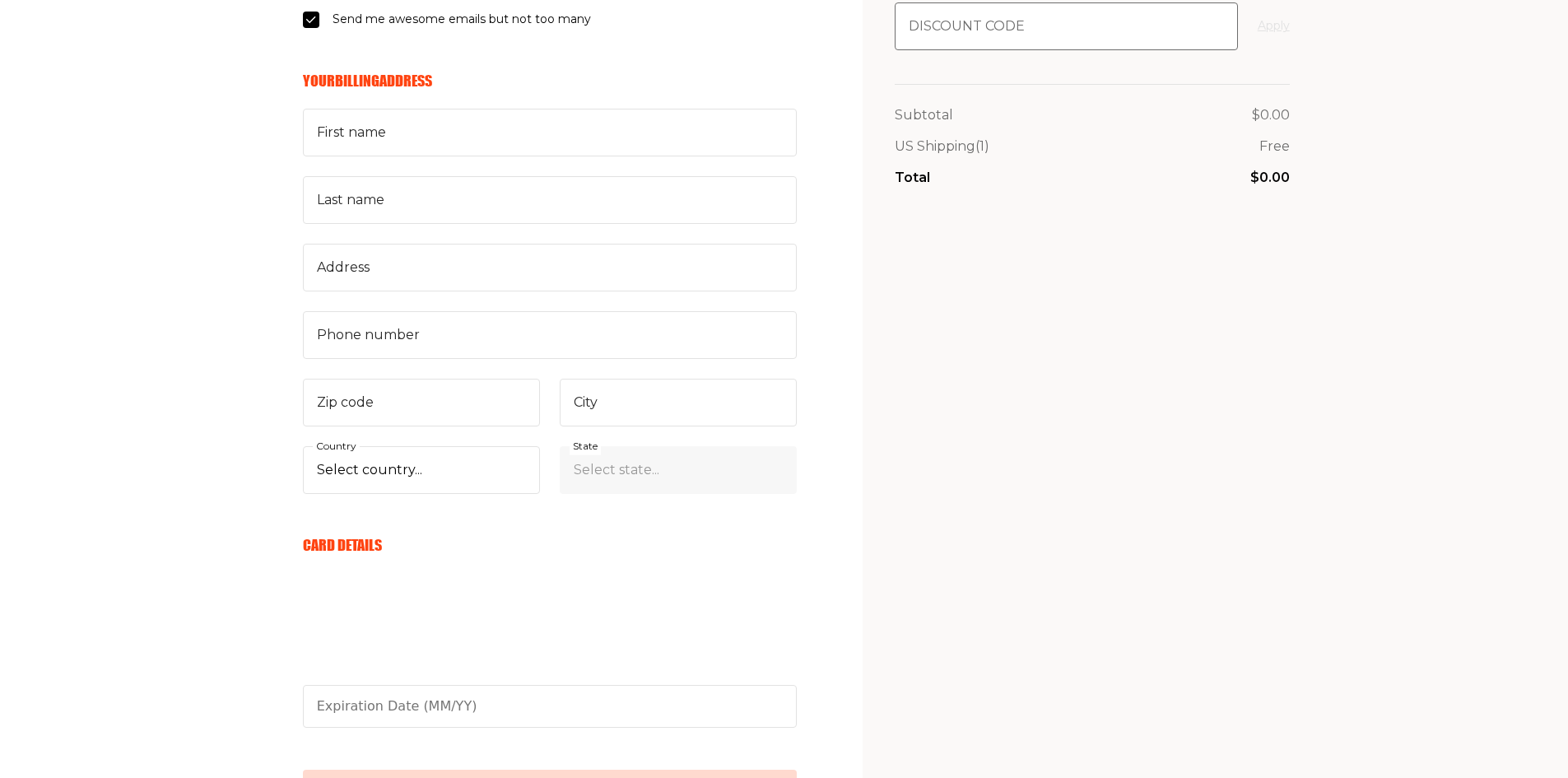
scroll to position [330, 0]
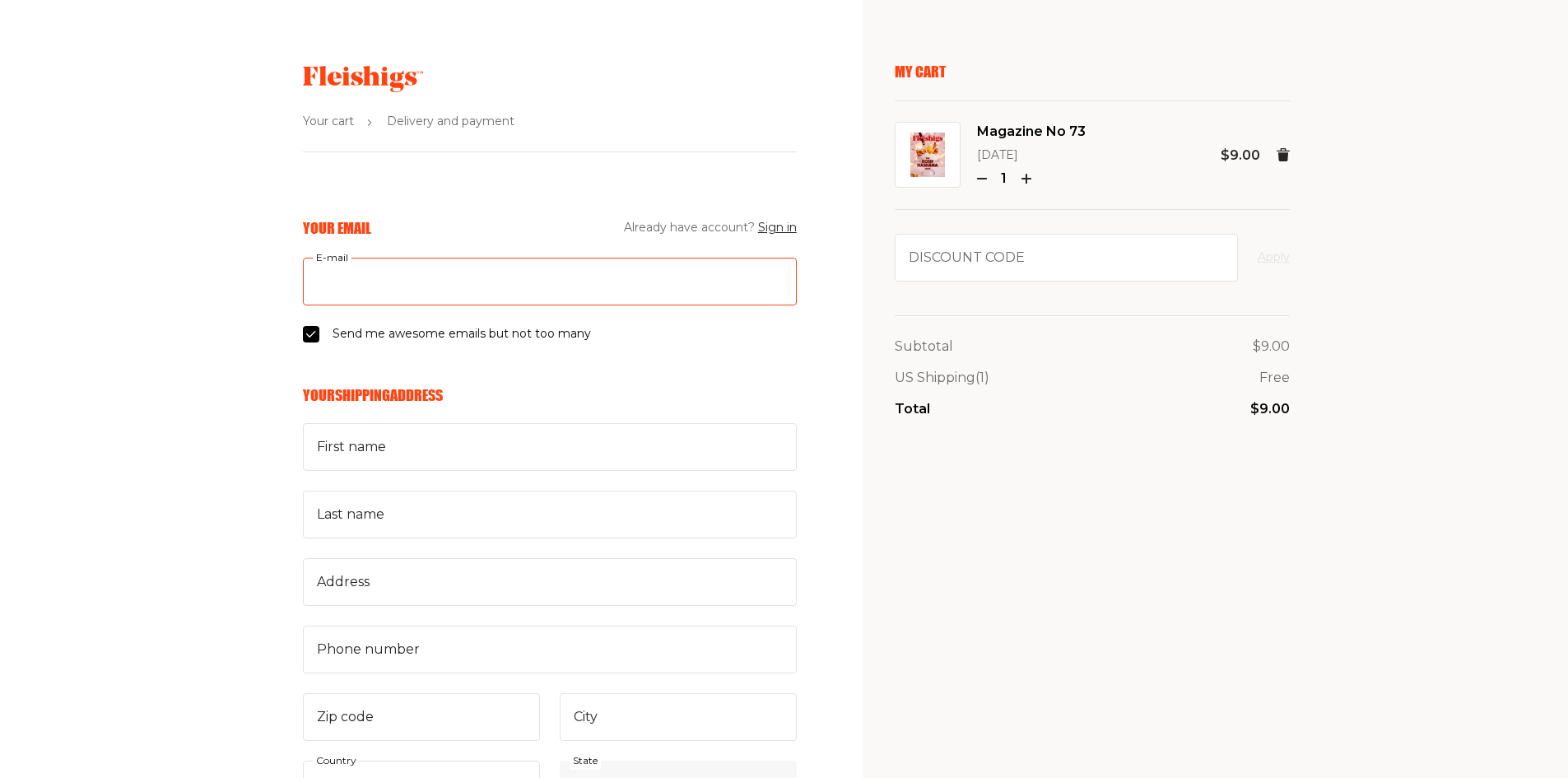
click at [561, 285] on input "E-mail" at bounding box center [550, 282] width 494 height 48
click at [552, 285] on input "E-mail" at bounding box center [550, 282] width 494 height 48
click at [673, 270] on input "E-mail" at bounding box center [550, 282] width 494 height 48
click at [731, 338] on fieldset "Your Email Already have account? Sign in E-mail Send me awesome emails but not …" at bounding box center [550, 282] width 494 height 126
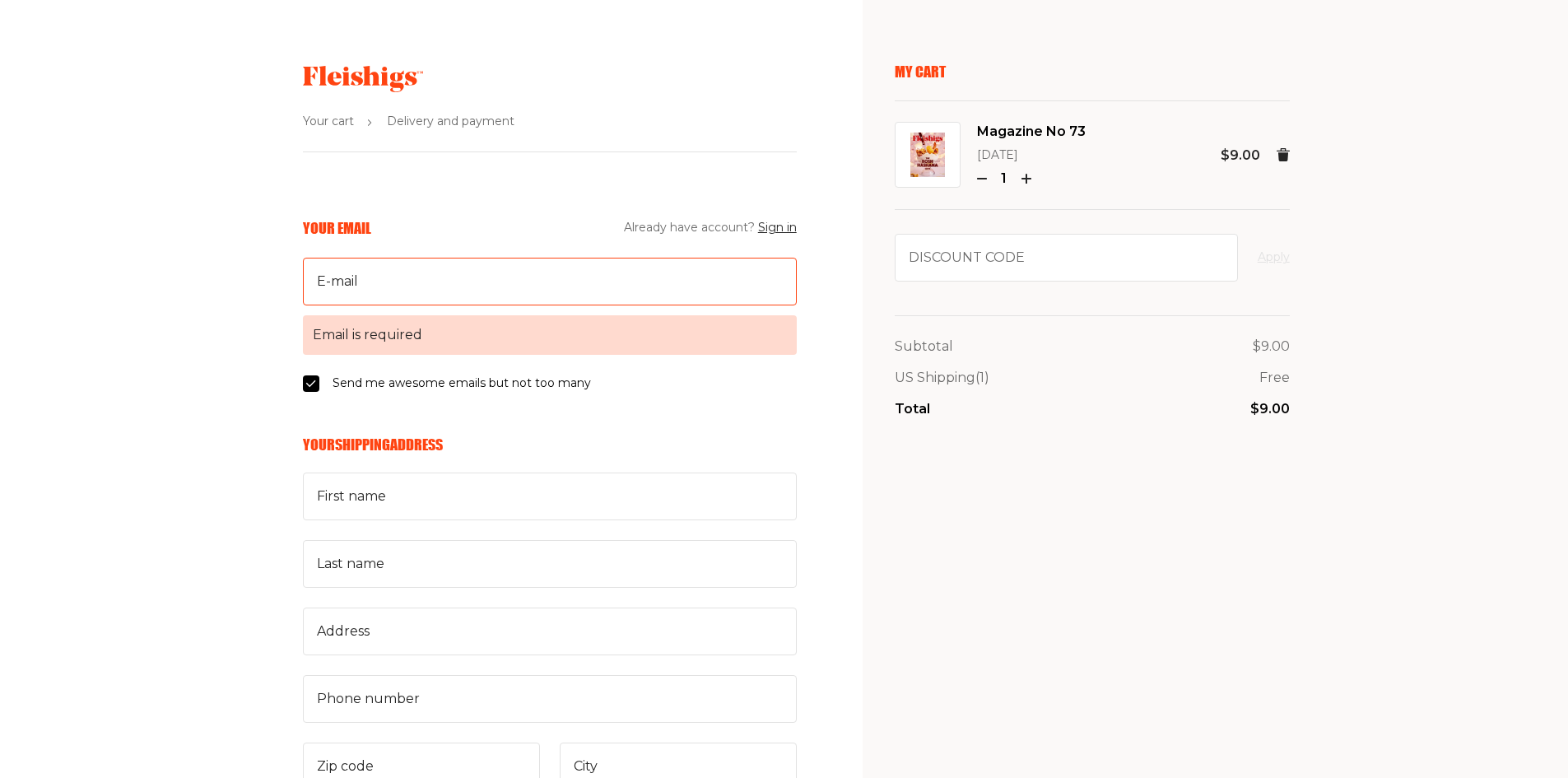
click at [403, 337] on span "Email is required" at bounding box center [550, 336] width 494 height 40
click at [403, 306] on input "E-mail Email is required" at bounding box center [550, 282] width 494 height 48
click at [408, 286] on input "E-mail Email is required" at bounding box center [550, 282] width 494 height 48
type input "pubs@thatsgreatnews.com"
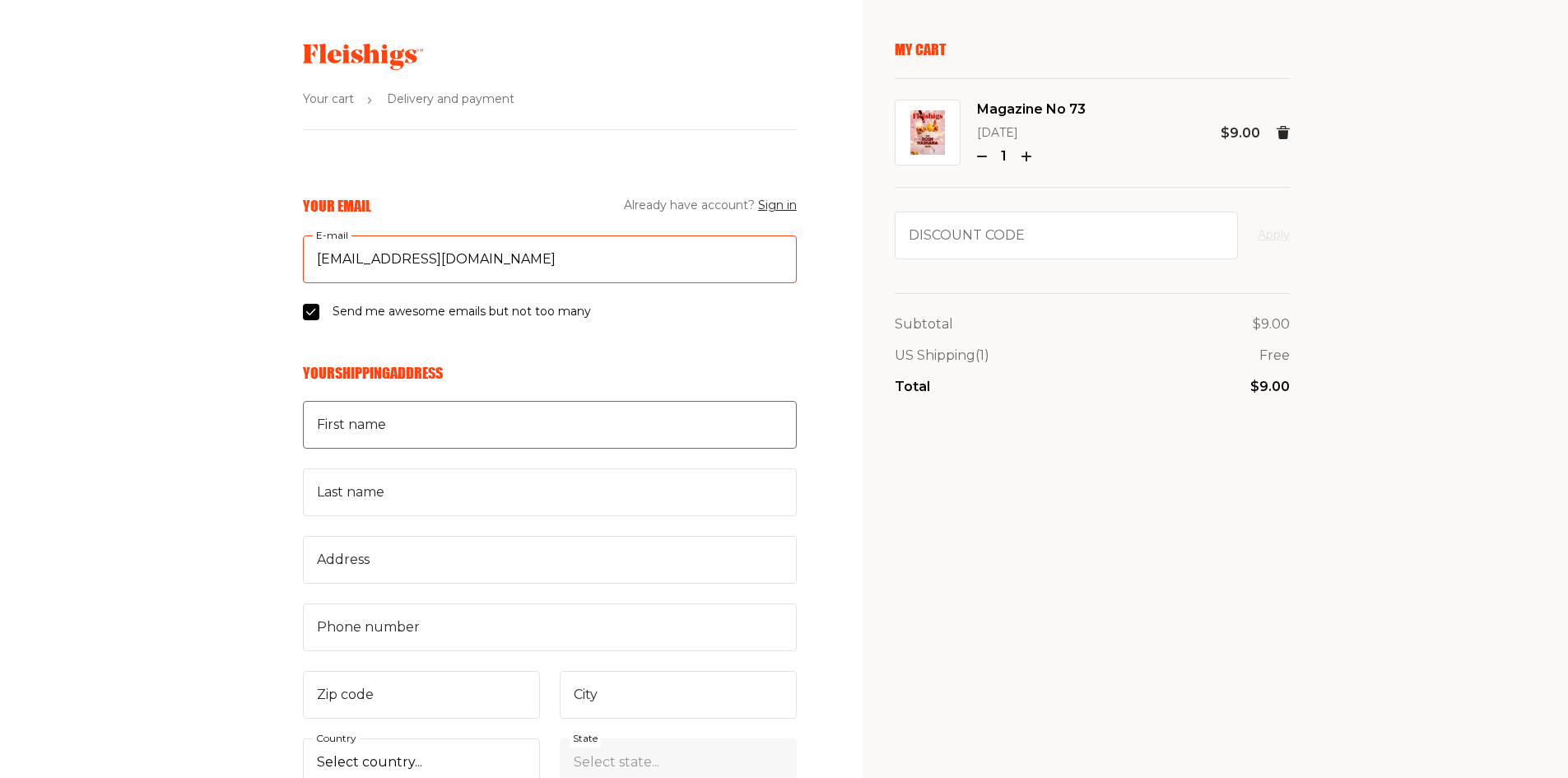
scroll to position [82, 0]
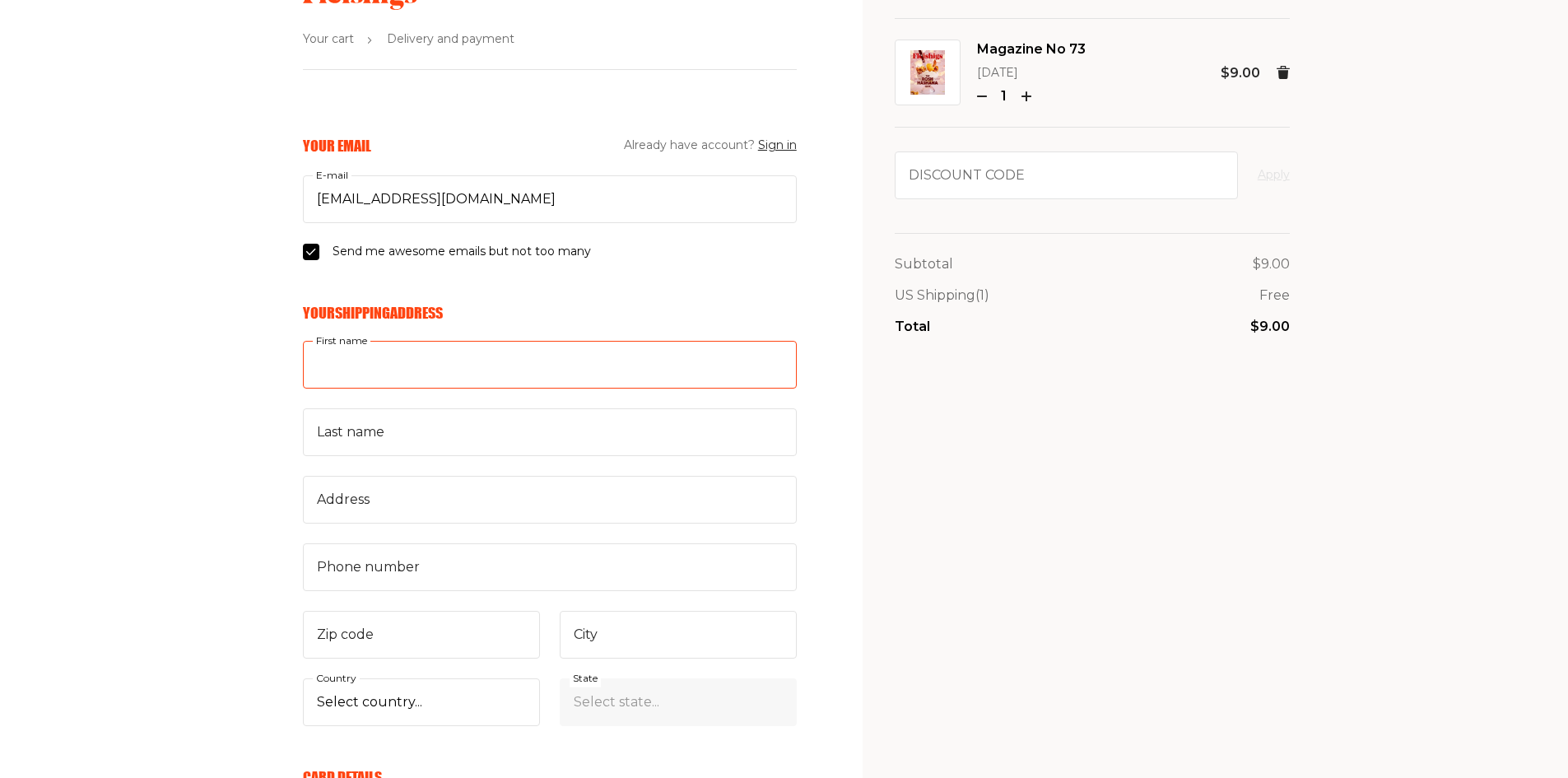
click at [400, 367] on input "First name" at bounding box center [550, 365] width 494 height 48
type input "Robert"
type input "Roscoe"
click at [395, 491] on input "Address" at bounding box center [550, 500] width 494 height 48
type input "900 Northrop Road PO Box 5021"
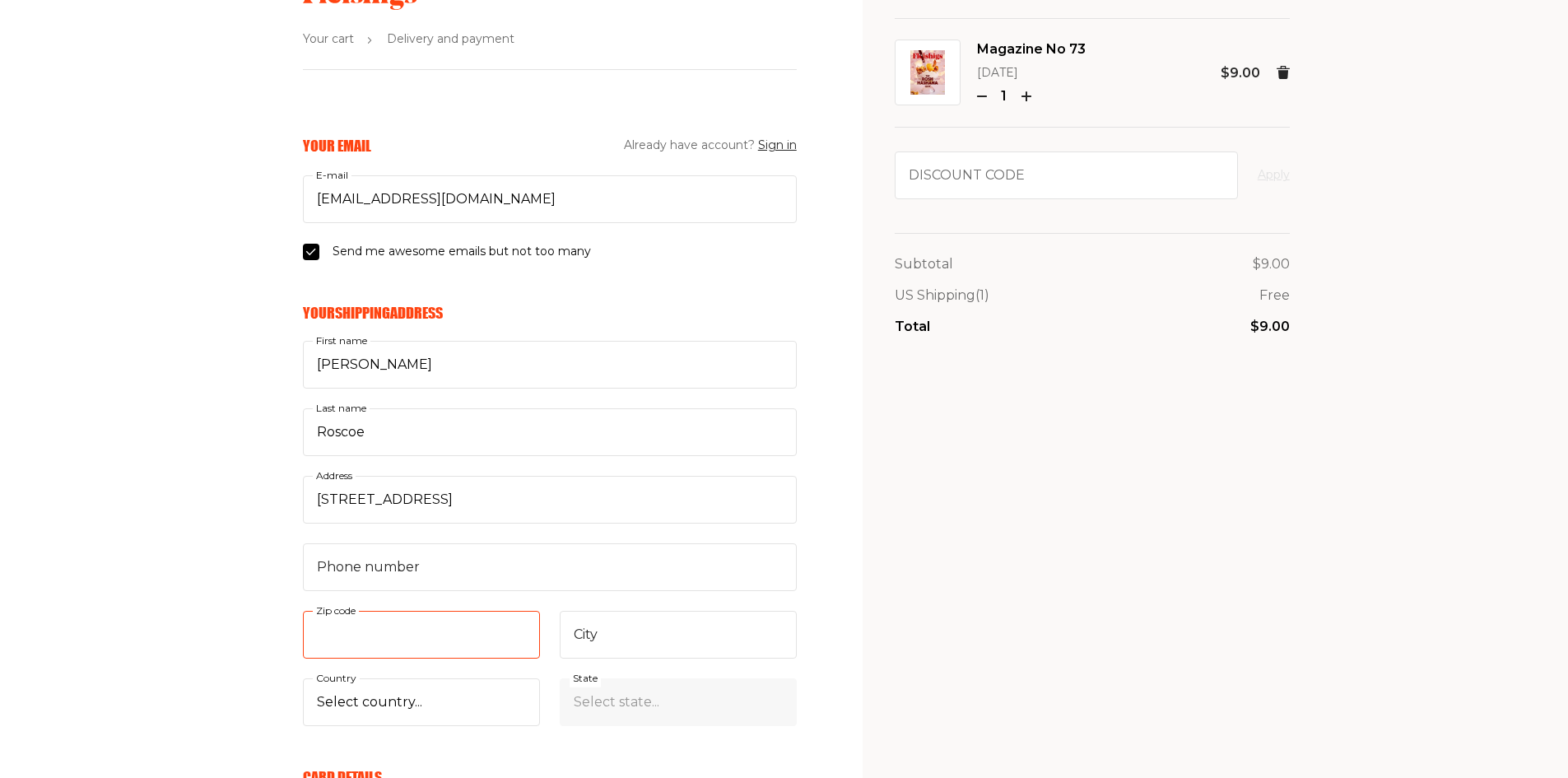
type input "06492"
type input "Wallingford"
select select "US"
select select "Connecticut"
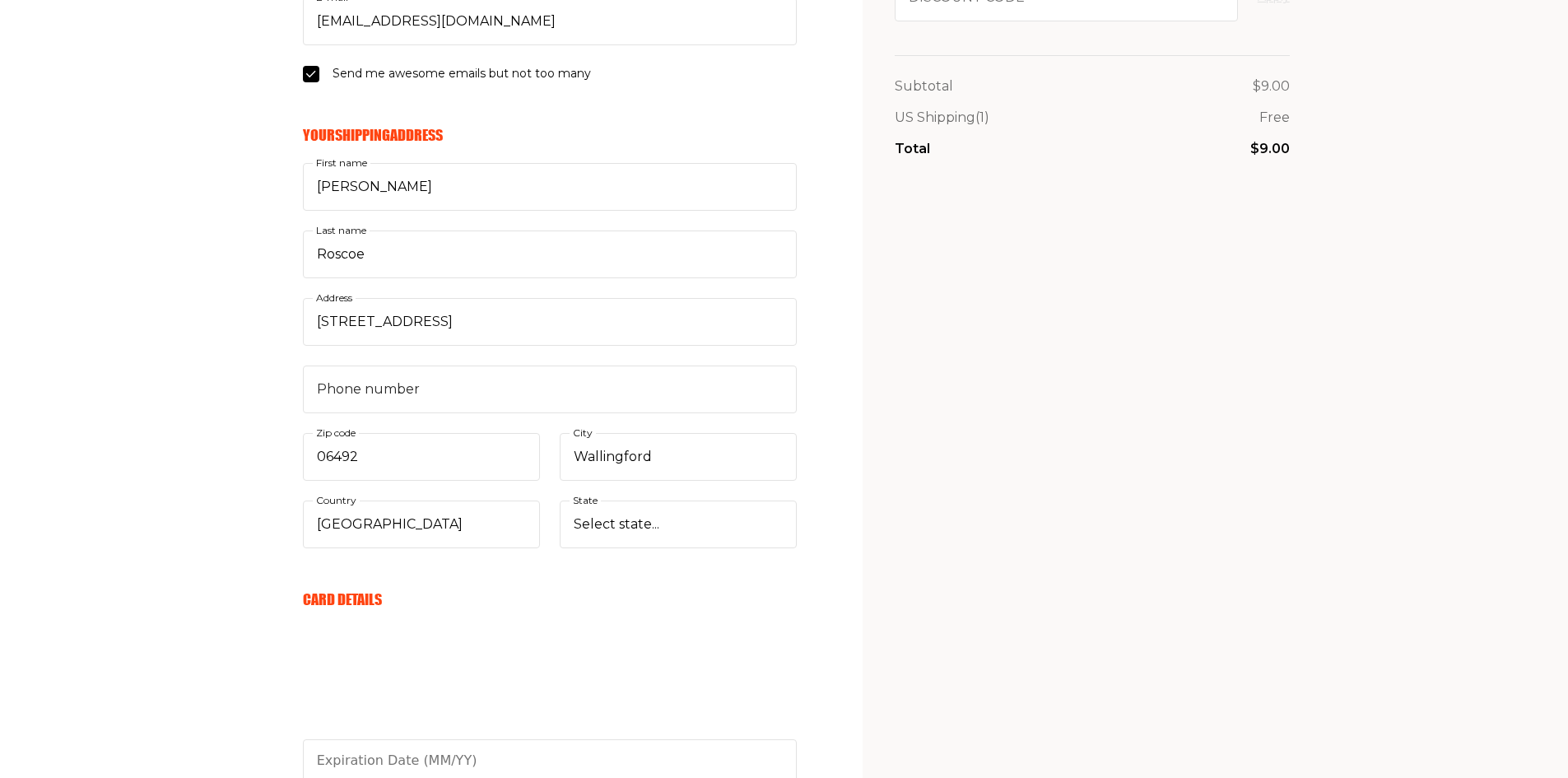
scroll to position [330, 0]
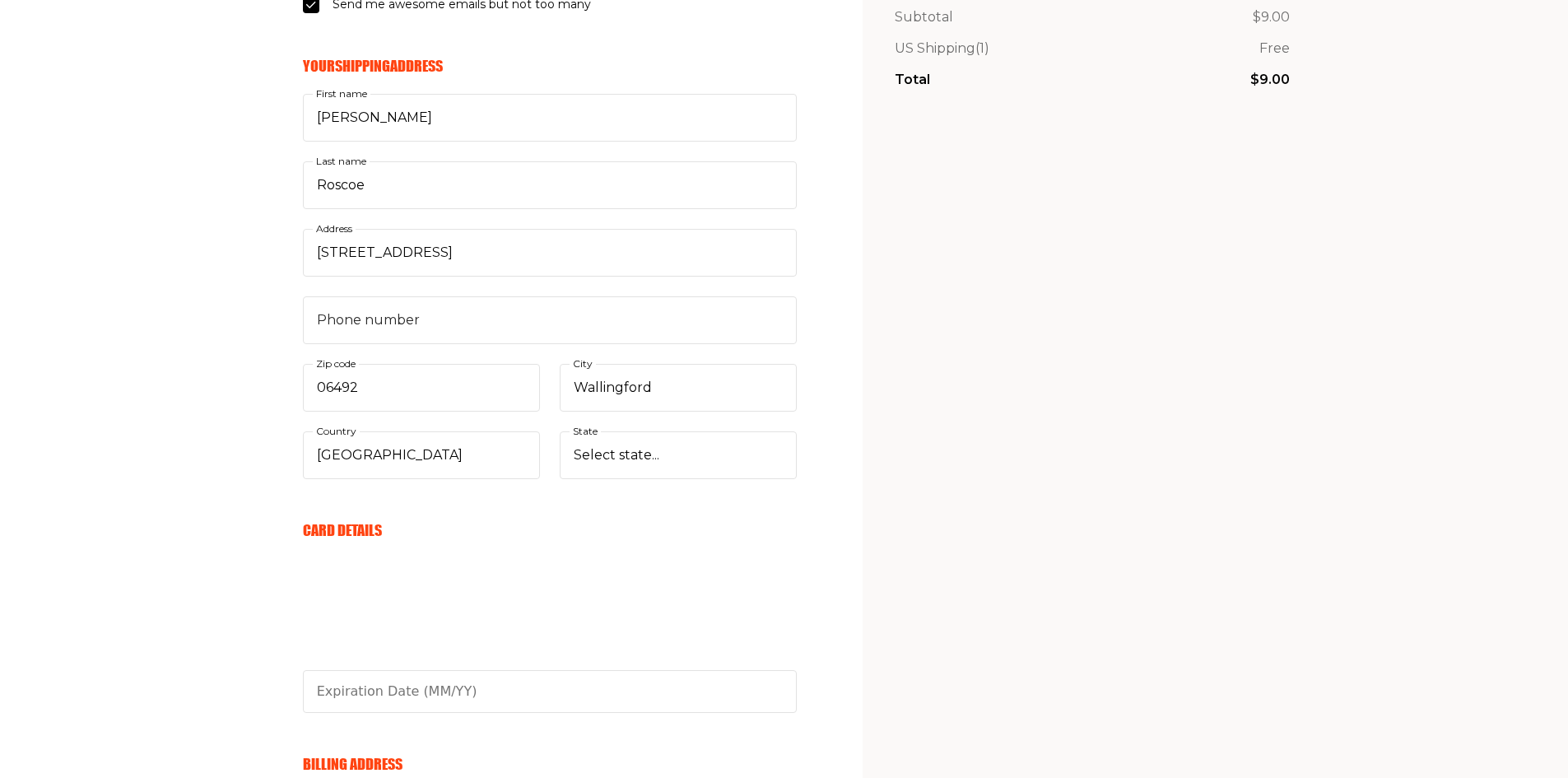
click at [229, 331] on div "Your Email Already have account? Sign in pubs@thatsgreatnews.com E-mail Send me…" at bounding box center [398, 529] width 796 height 1281
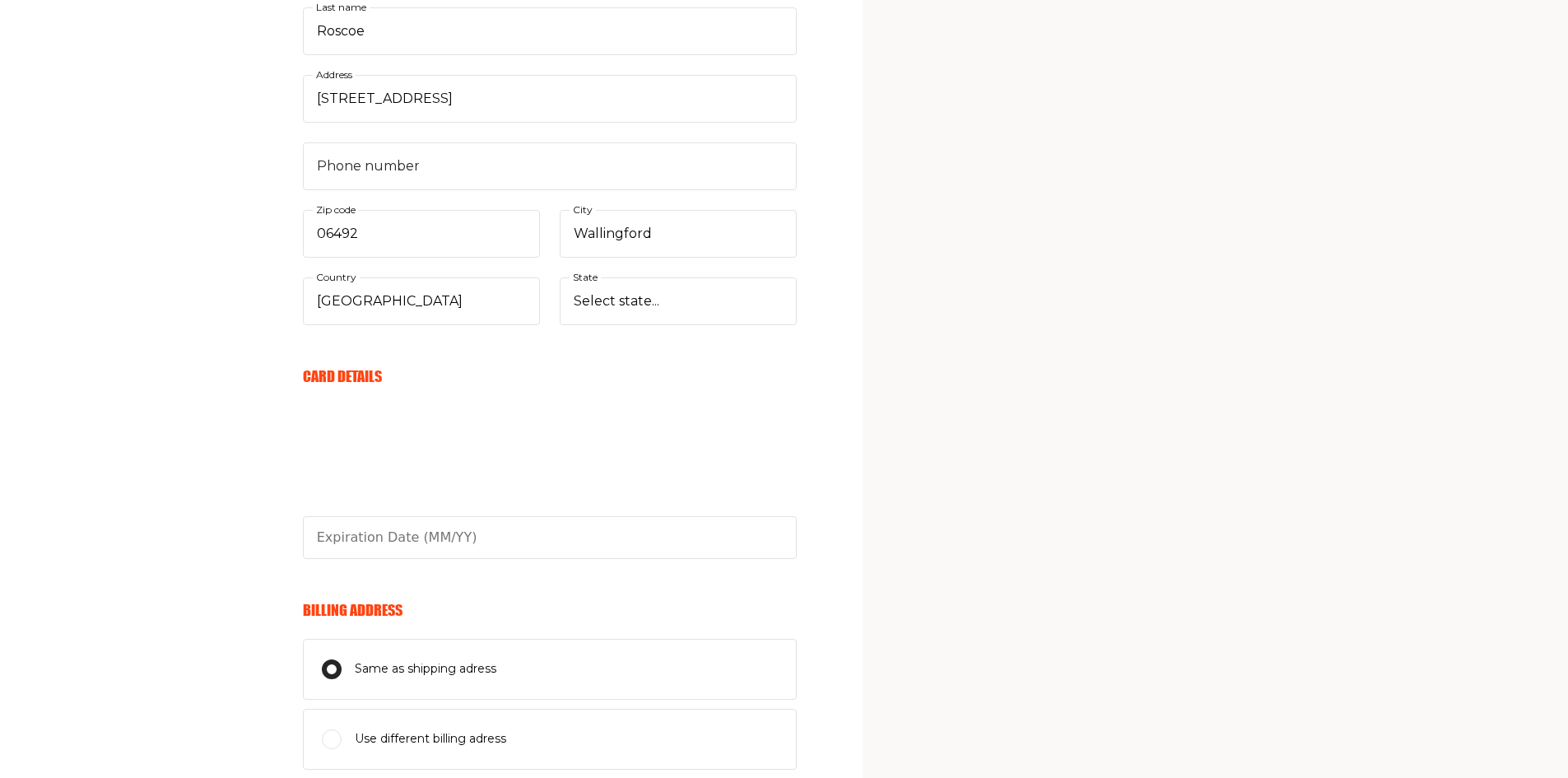
scroll to position [494, 0]
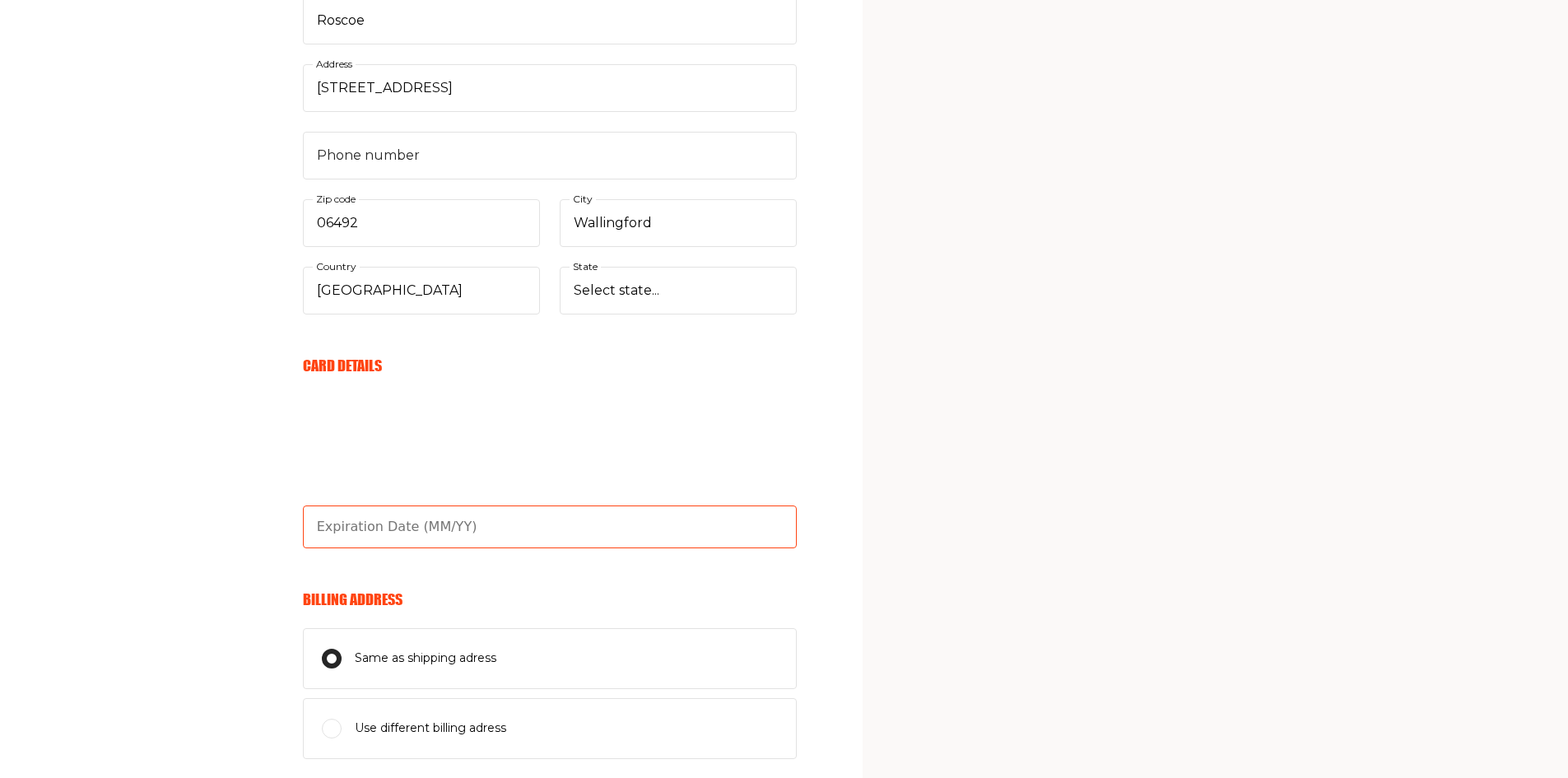
type input "03/27"
click at [427, 530] on input "03/27" at bounding box center [550, 526] width 494 height 43
click at [339, 571] on form "Your Email Already have account? Sign in pubs@thatsgreatnews.com E-mail Send me…" at bounding box center [550, 365] width 494 height 1281
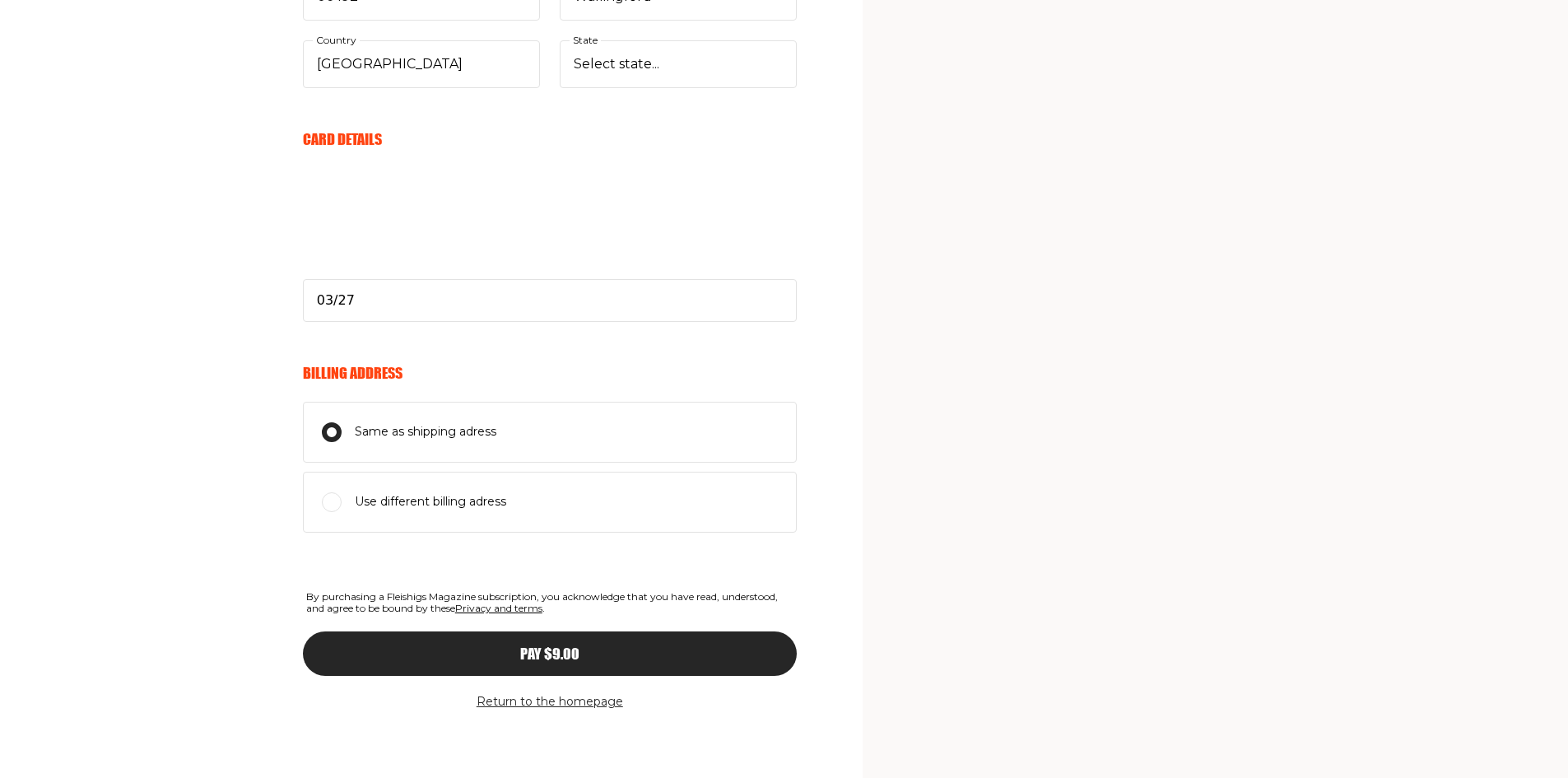
click at [579, 647] on span "Pay $9.00" at bounding box center [549, 639] width 59 height 15
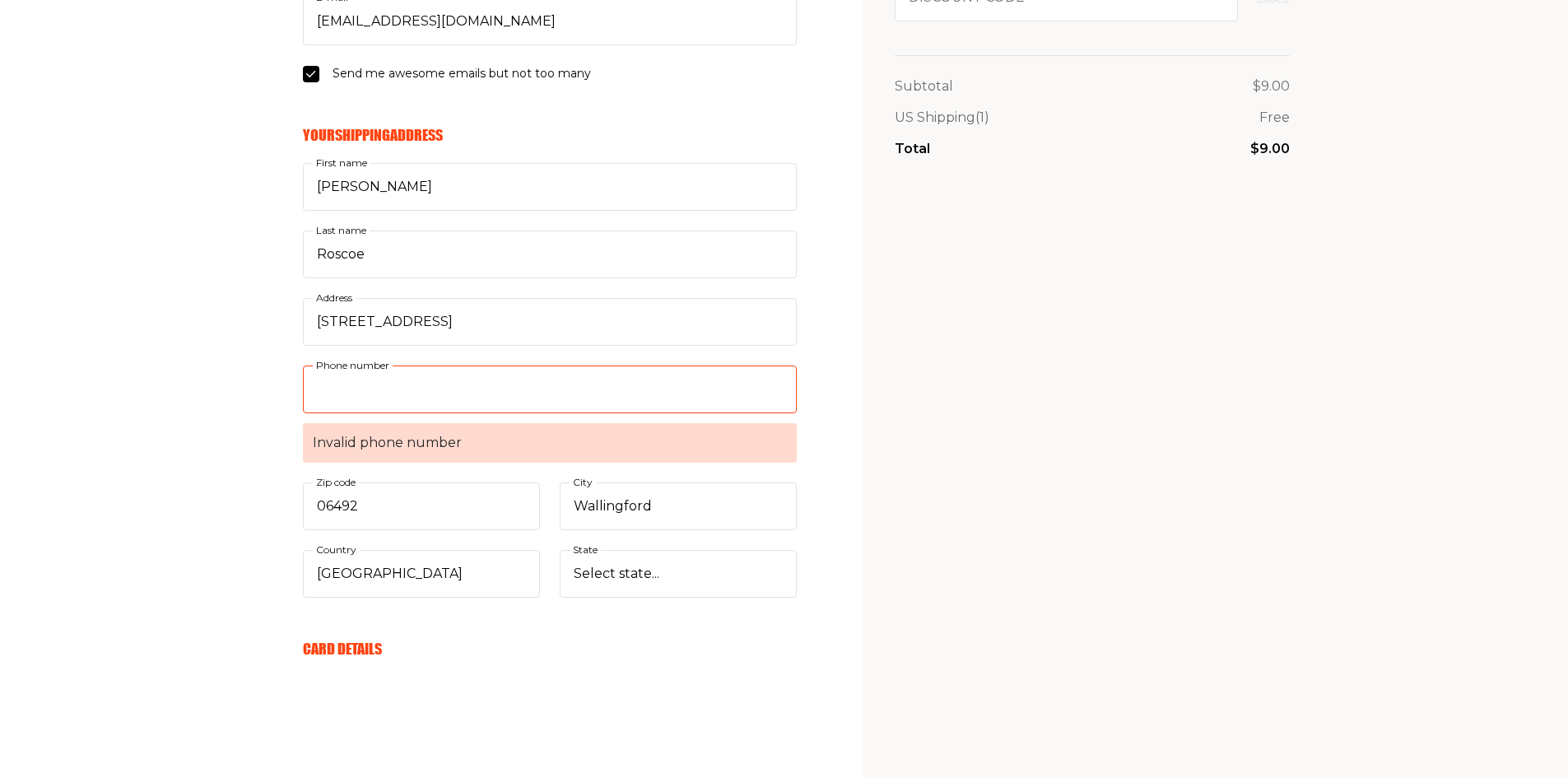
drag, startPoint x: 461, startPoint y: 385, endPoint x: 436, endPoint y: 382, distance: 25.2
click at [461, 385] on input "Phone number Invalid phone number" at bounding box center [550, 389] width 494 height 48
paste input "7865776442"
drag, startPoint x: 373, startPoint y: 389, endPoint x: 372, endPoint y: 409, distance: 20.0
click at [374, 389] on input "Phone number Invalid phone number" at bounding box center [550, 389] width 494 height 48
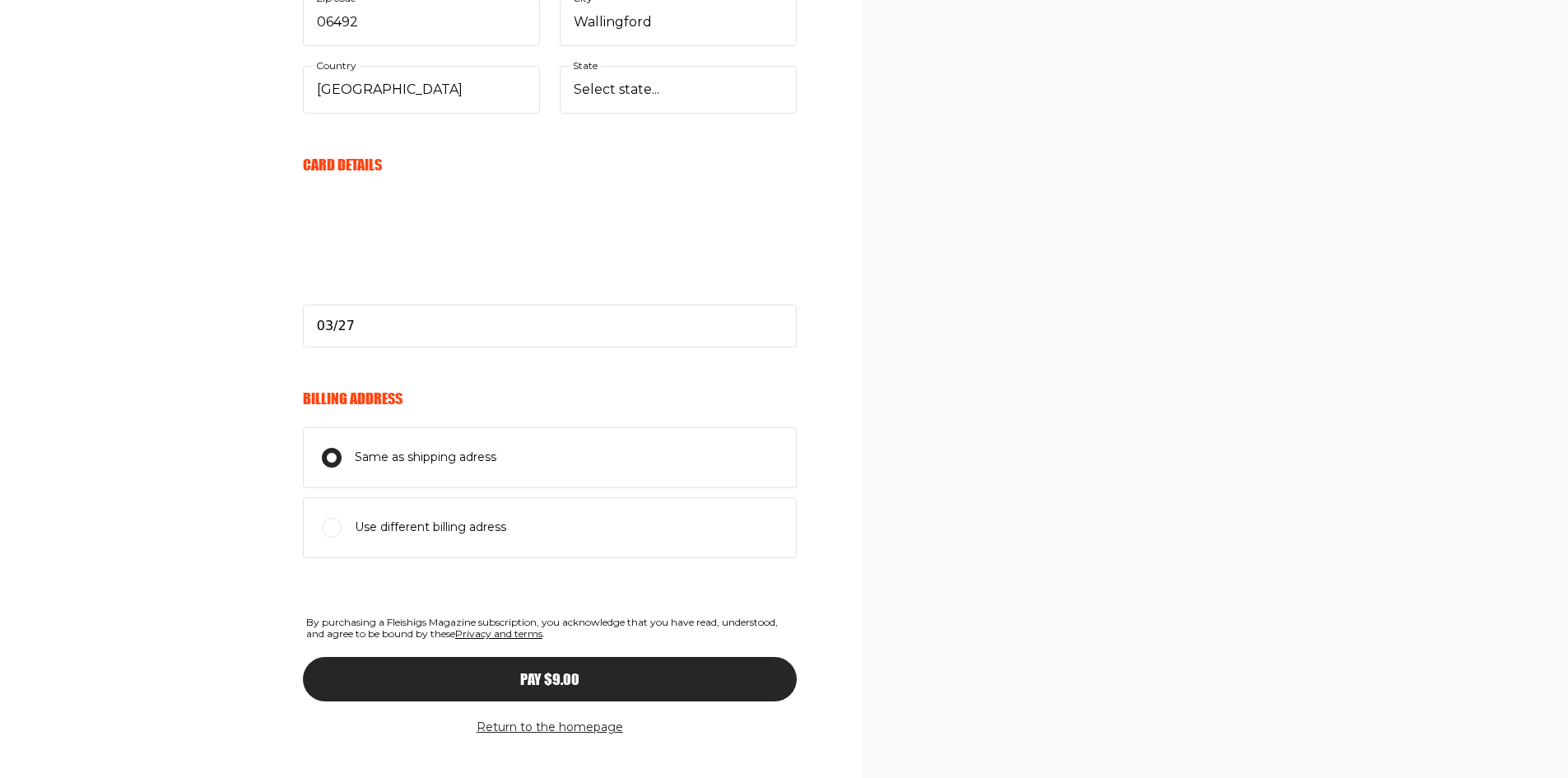
scroll to position [721, 0]
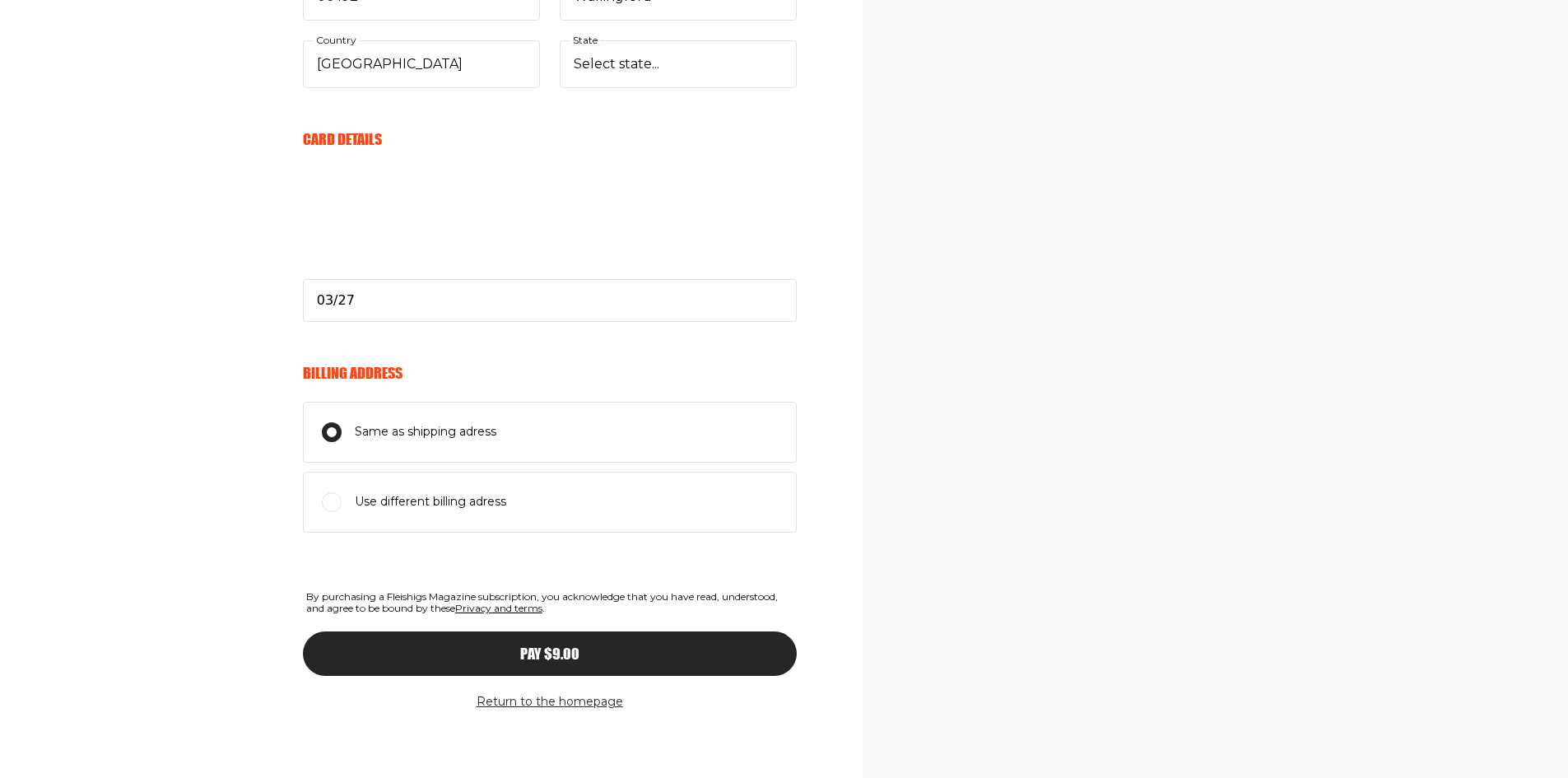
type input "7865776442"
click at [562, 645] on button "Pay $9.00" at bounding box center [550, 654] width 494 height 45
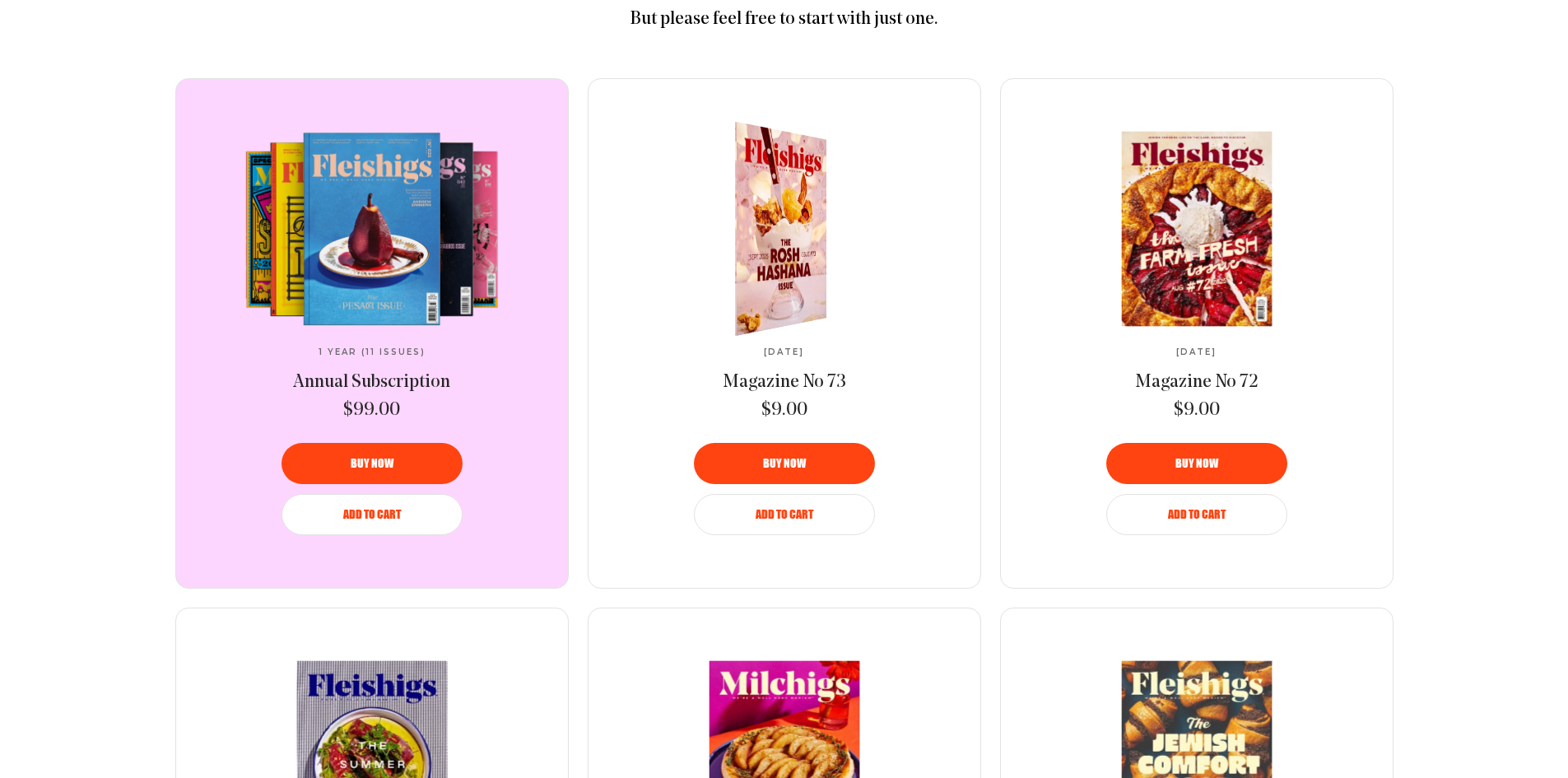
scroll to position [989, 0]
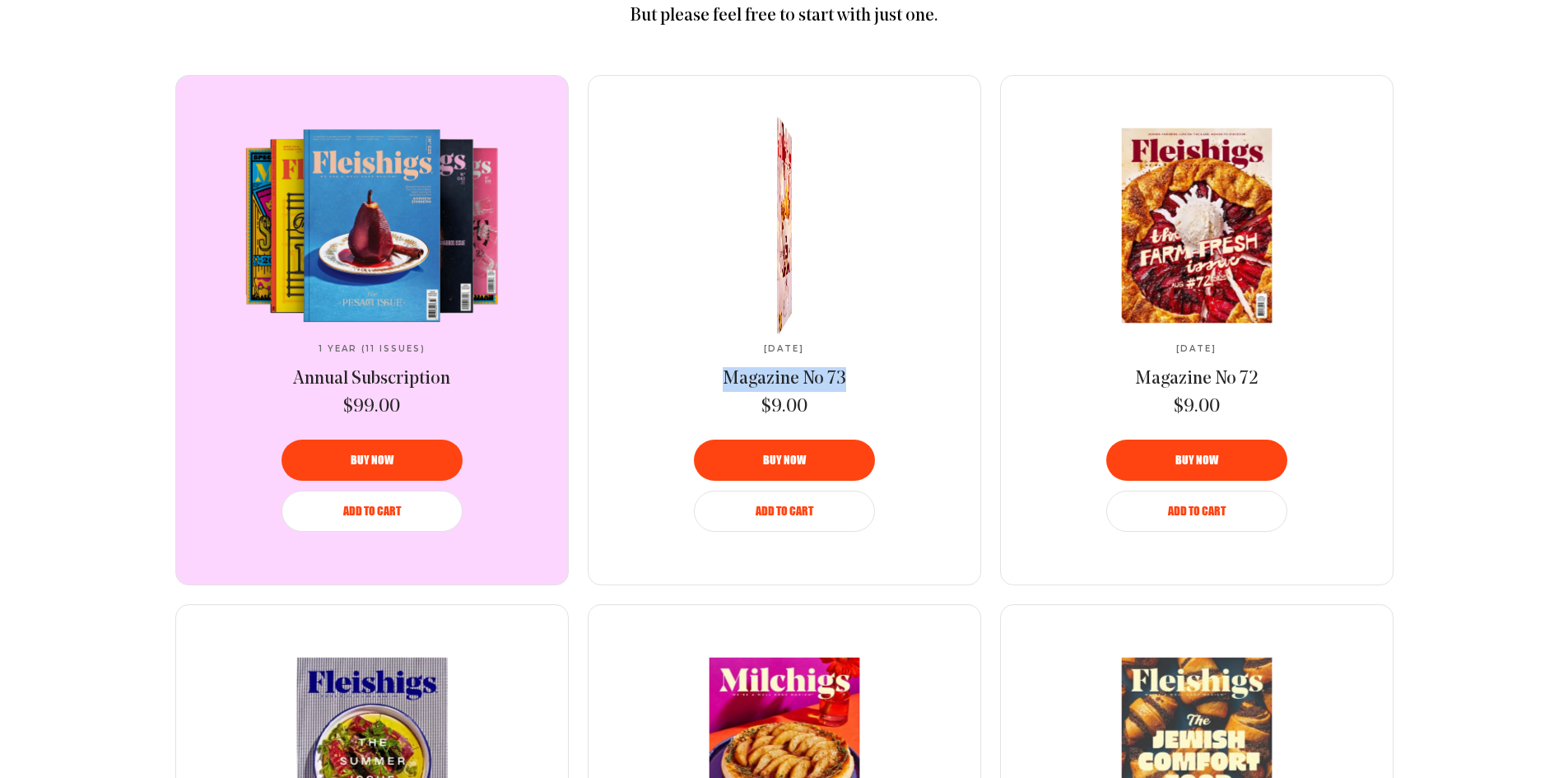
drag, startPoint x: 717, startPoint y: 373, endPoint x: 848, endPoint y: 384, distance: 131.5
click at [848, 384] on div "[DATE] Magazine No 73 $9.00" at bounding box center [784, 383] width 275 height 76
copy span "Magazine No 73"
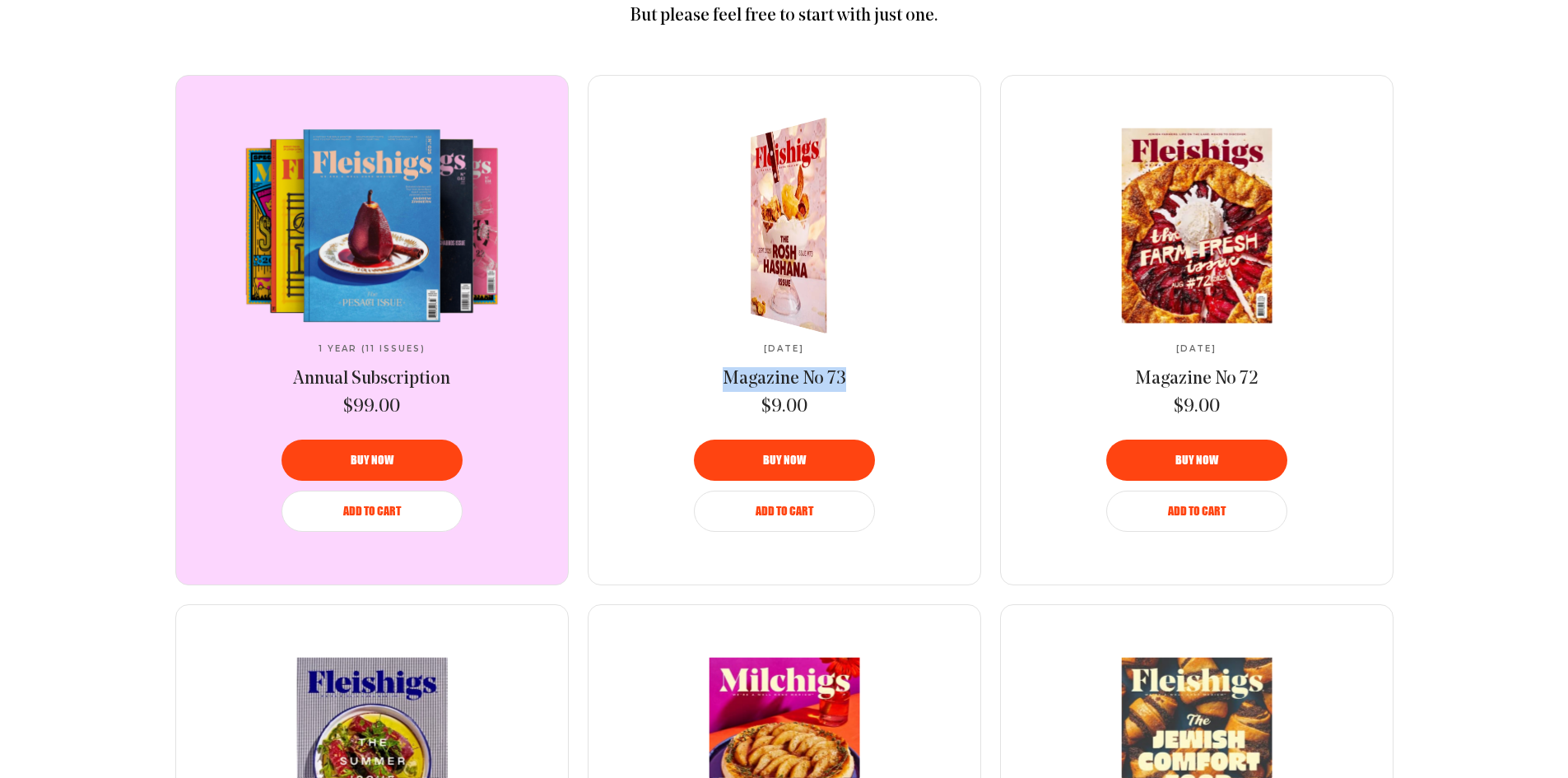
drag, startPoint x: 727, startPoint y: 351, endPoint x: 832, endPoint y: 345, distance: 105.2
click at [832, 345] on div "[DATE] Magazine No 73 $9.00" at bounding box center [784, 383] width 275 height 76
copy span "[DATE]"
